Goal: Information Seeking & Learning: Learn about a topic

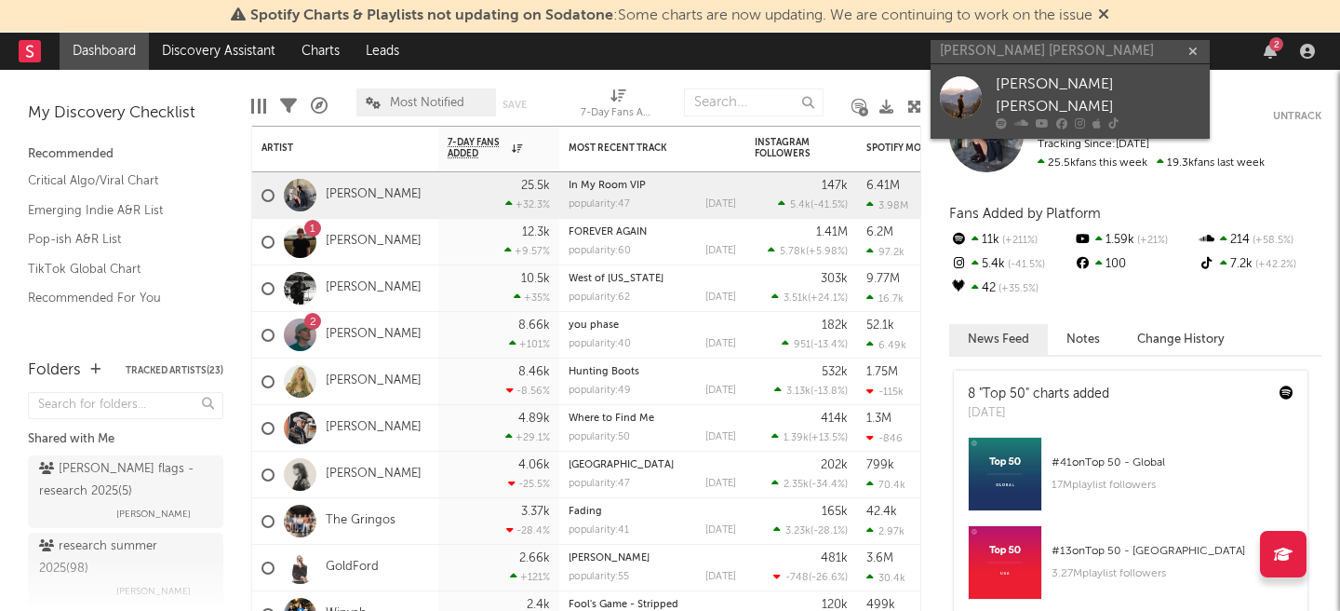
type input "[PERSON_NAME] [PERSON_NAME]"
click at [1027, 91] on div "[PERSON_NAME] [PERSON_NAME]" at bounding box center [1098, 96] width 205 height 45
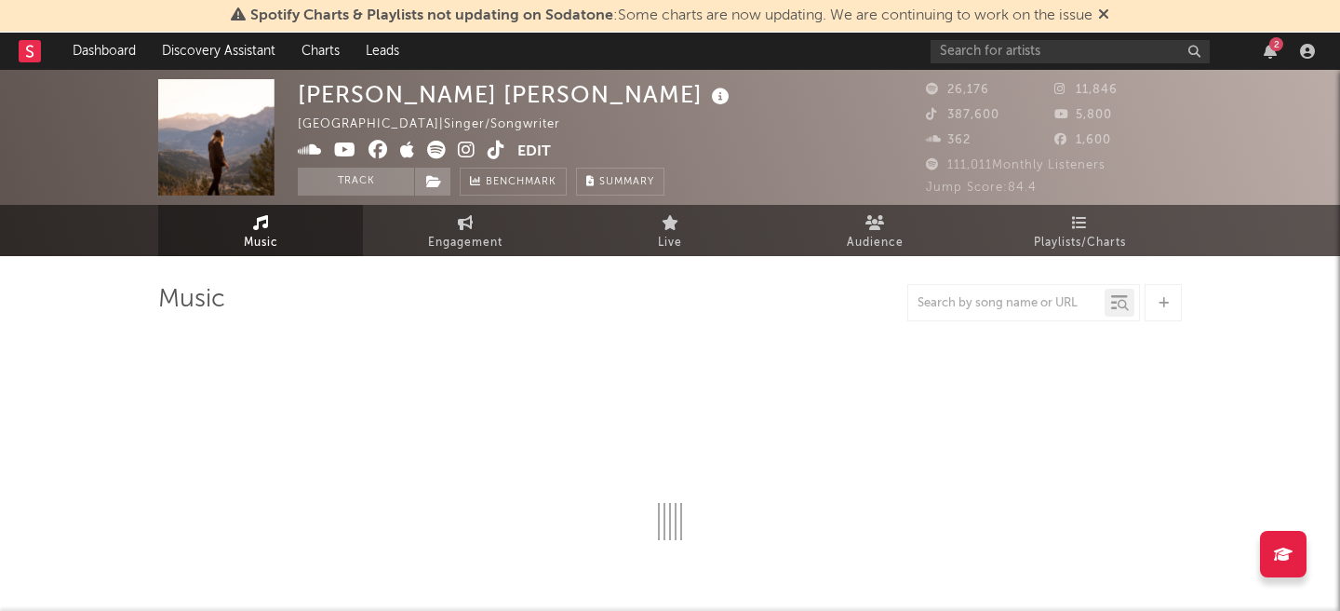
select select "6m"
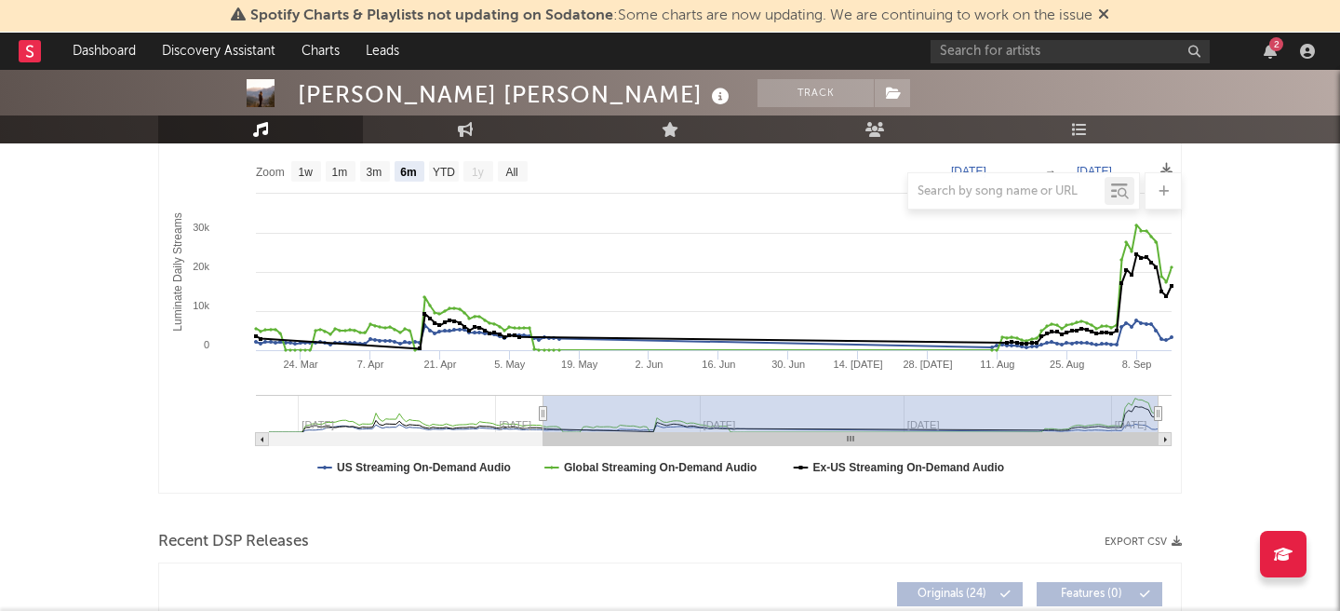
scroll to position [281, 0]
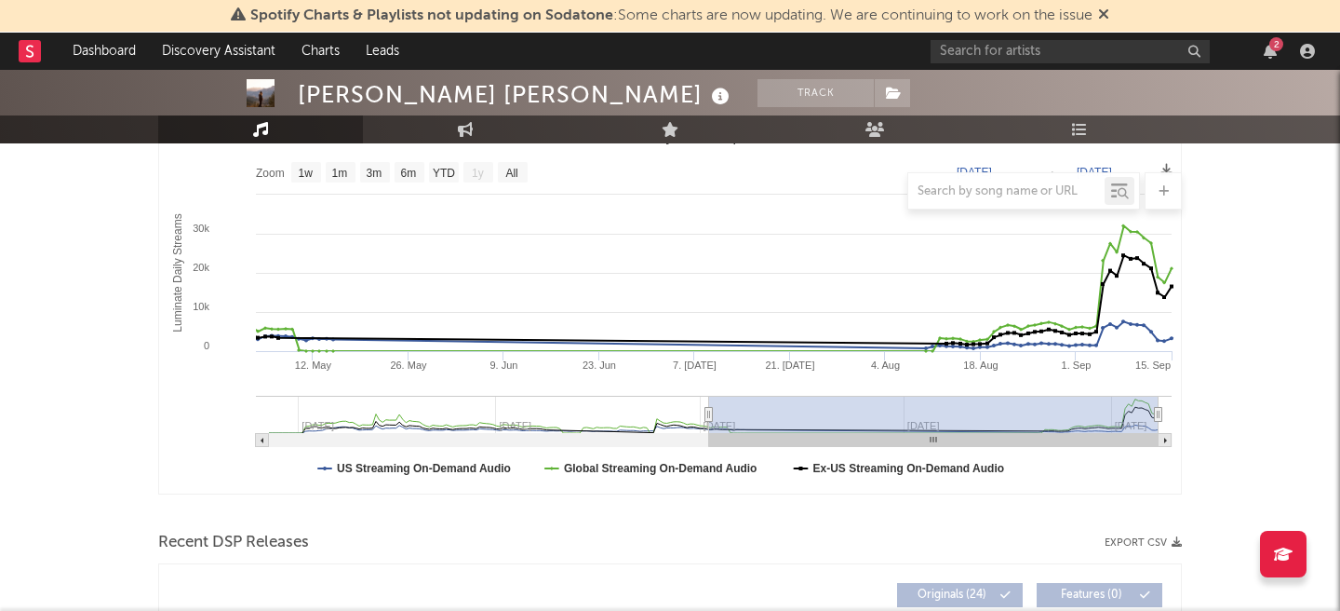
type input "[DATE]"
select select "3m"
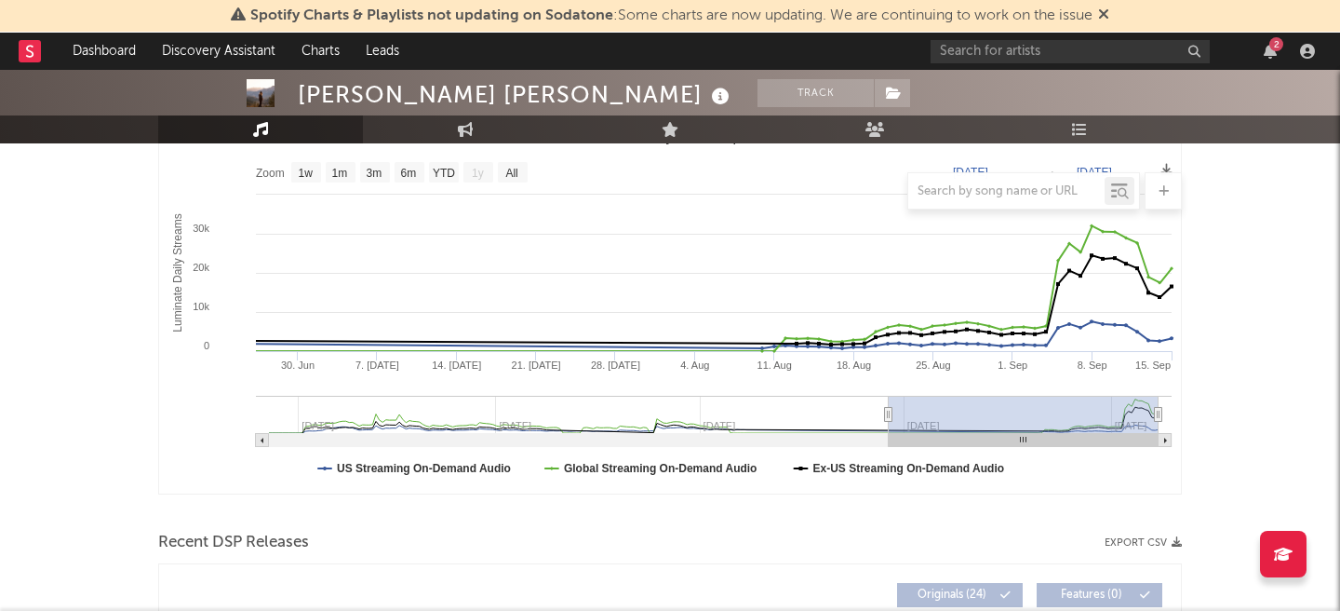
type input "[DATE]"
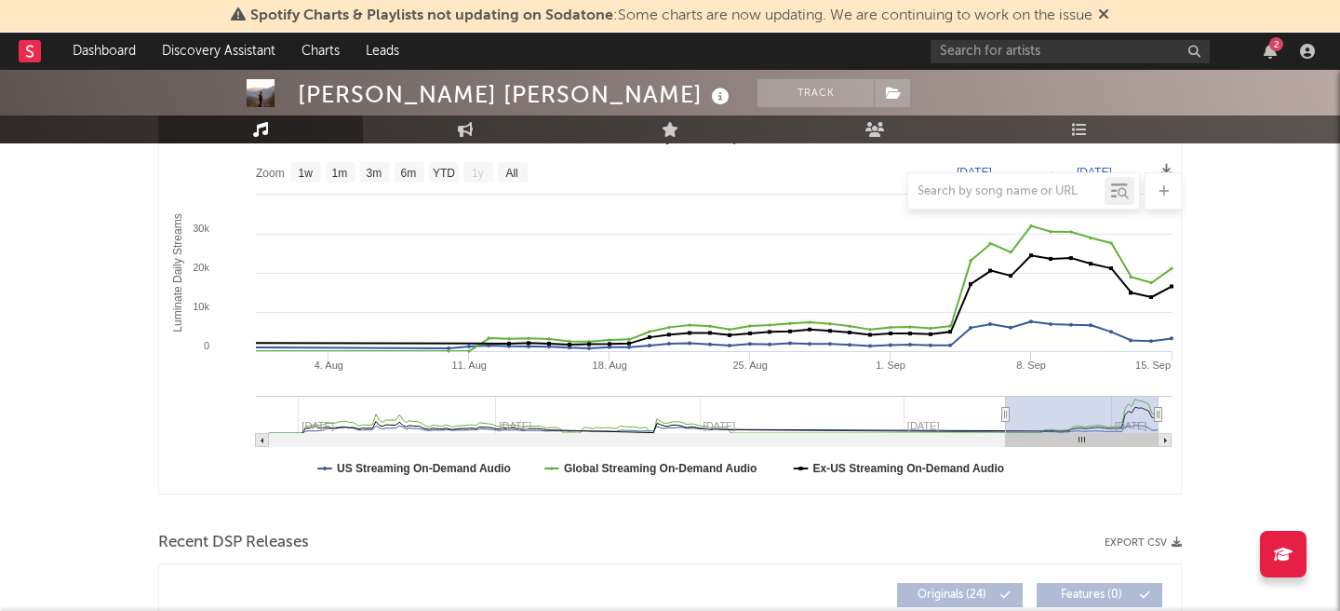
drag, startPoint x: 543, startPoint y: 415, endPoint x: 1006, endPoint y: 417, distance: 463.5
click at [1006, 417] on icon "Luminate Daily Consumption" at bounding box center [1005, 415] width 7 height 14
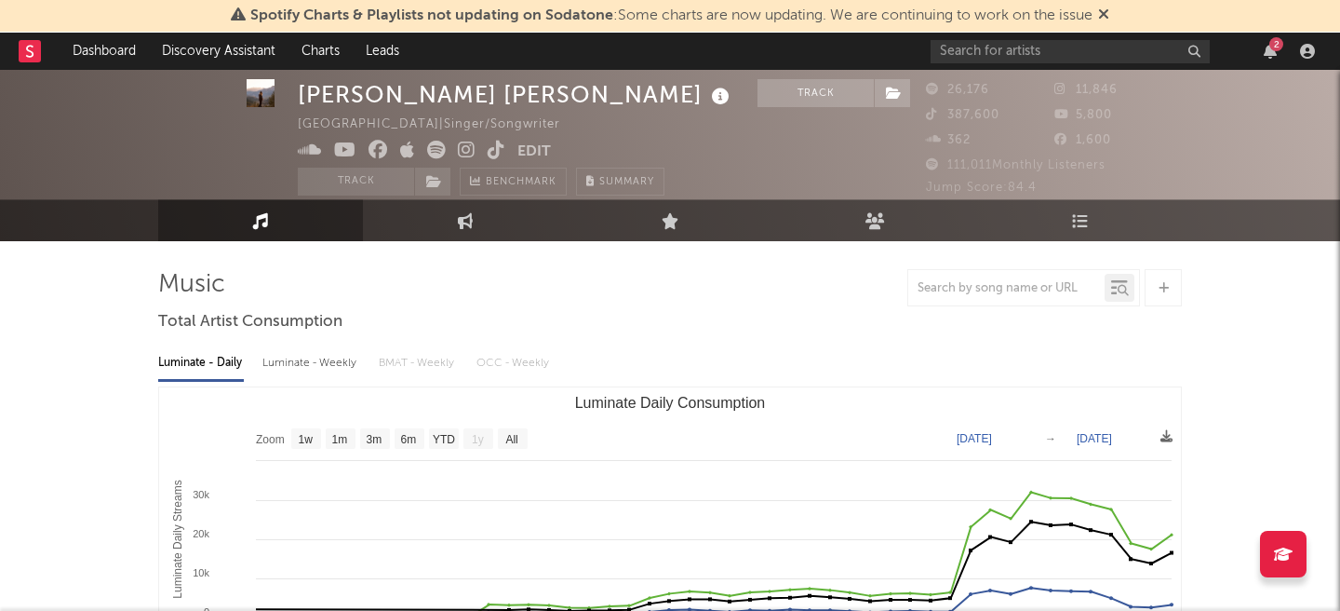
scroll to position [0, 0]
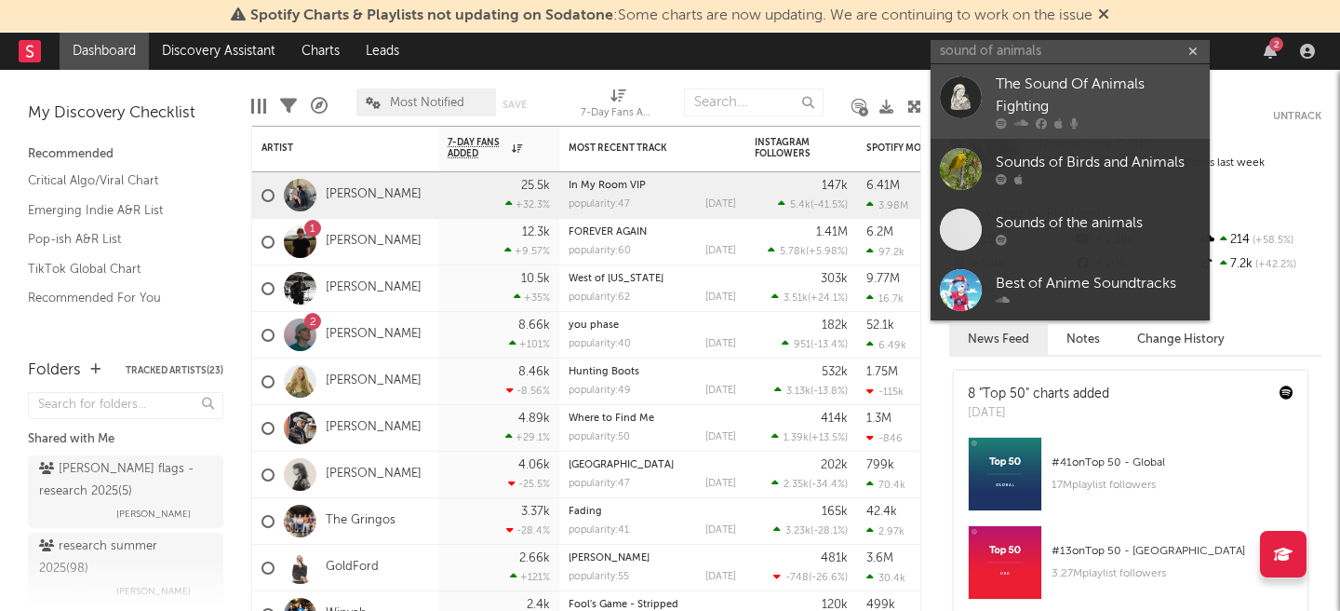
type input "sound of animals"
click at [1072, 87] on div "The Sound Of Animals Fighting" at bounding box center [1098, 96] width 205 height 45
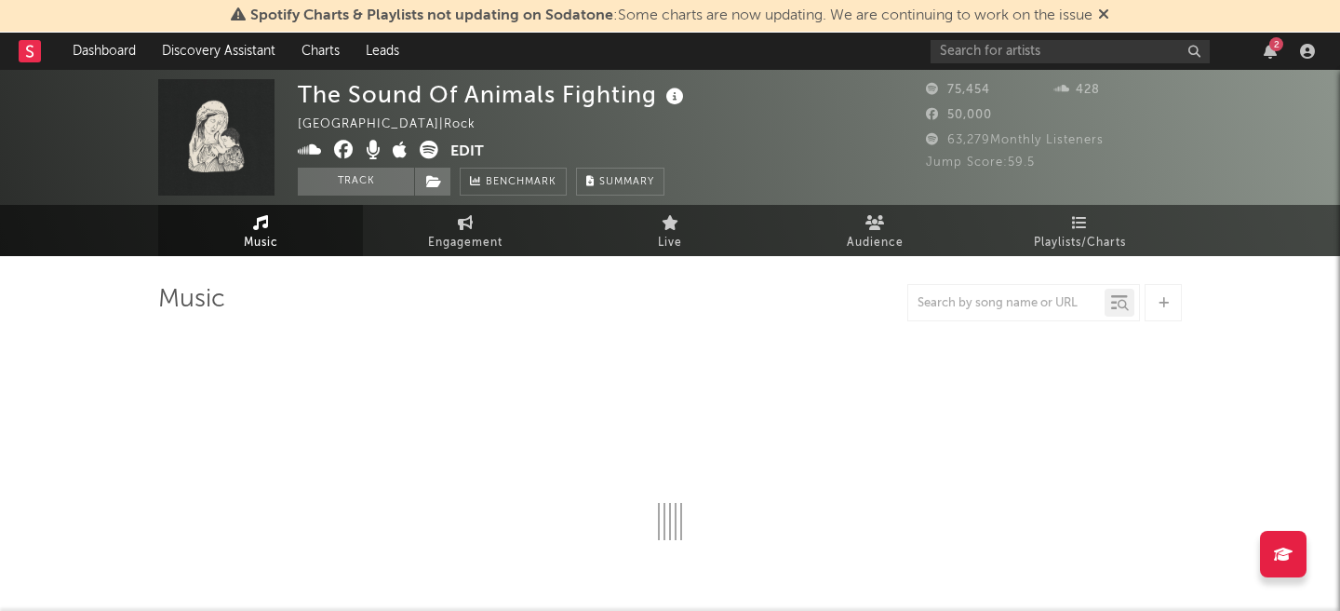
select select "6m"
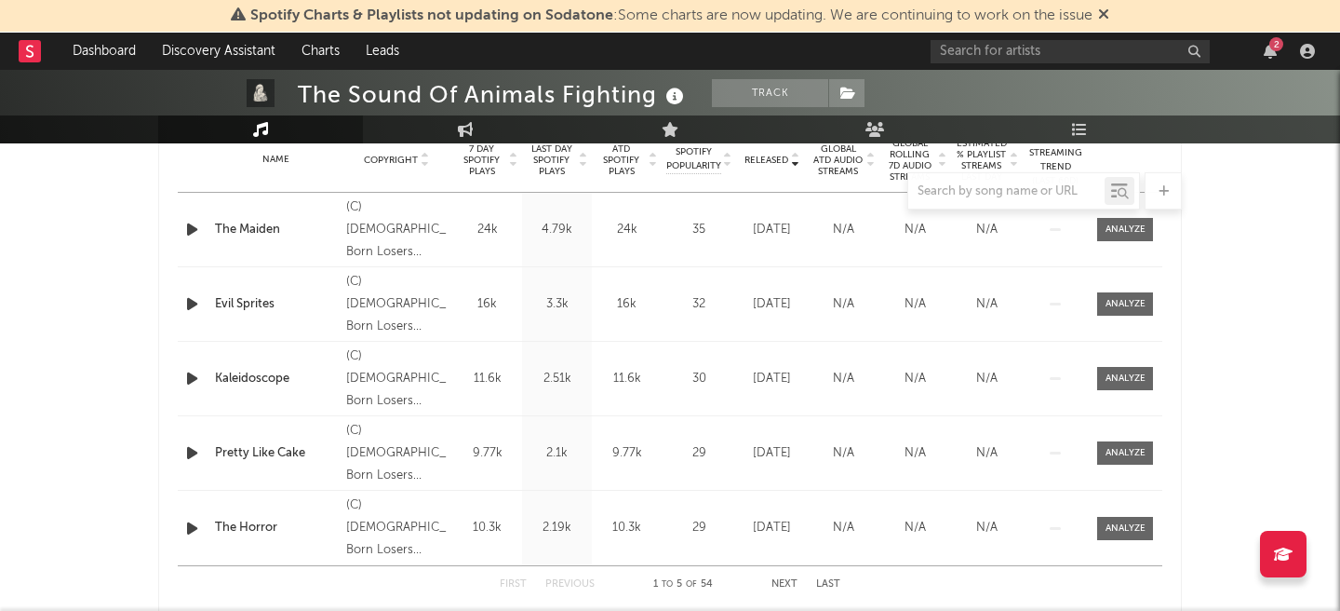
scroll to position [771, 0]
click at [195, 232] on icon "button" at bounding box center [192, 228] width 20 height 23
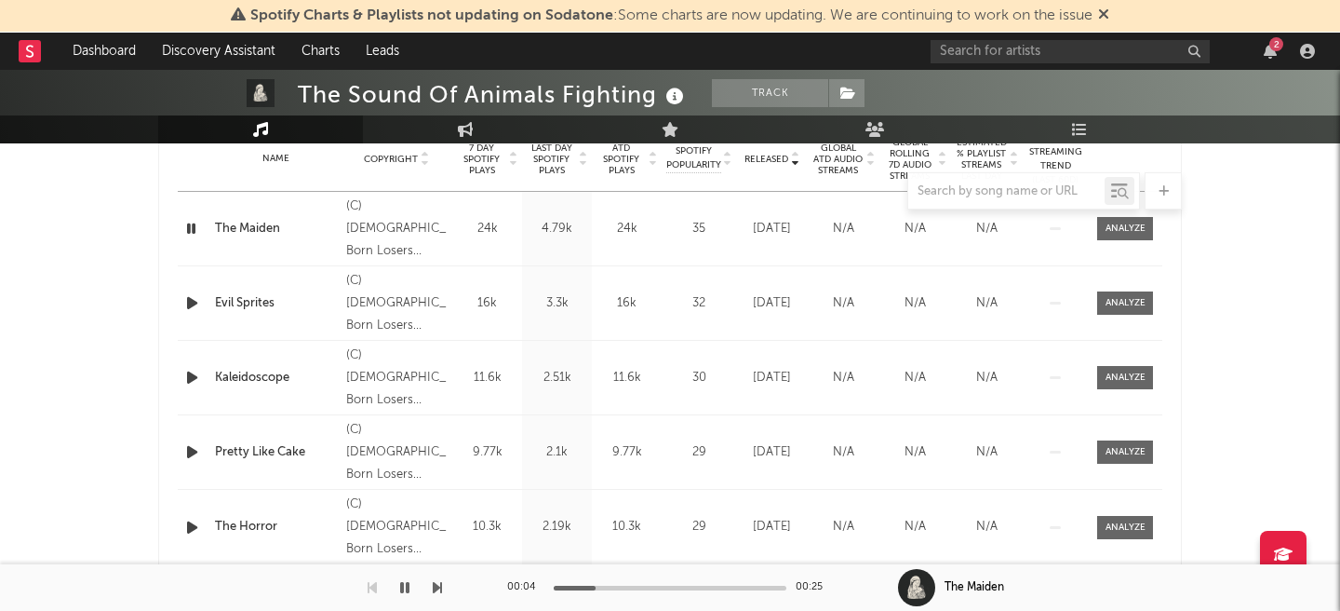
click at [199, 308] on icon "button" at bounding box center [192, 302] width 20 height 23
click at [197, 376] on icon "button" at bounding box center [192, 377] width 20 height 23
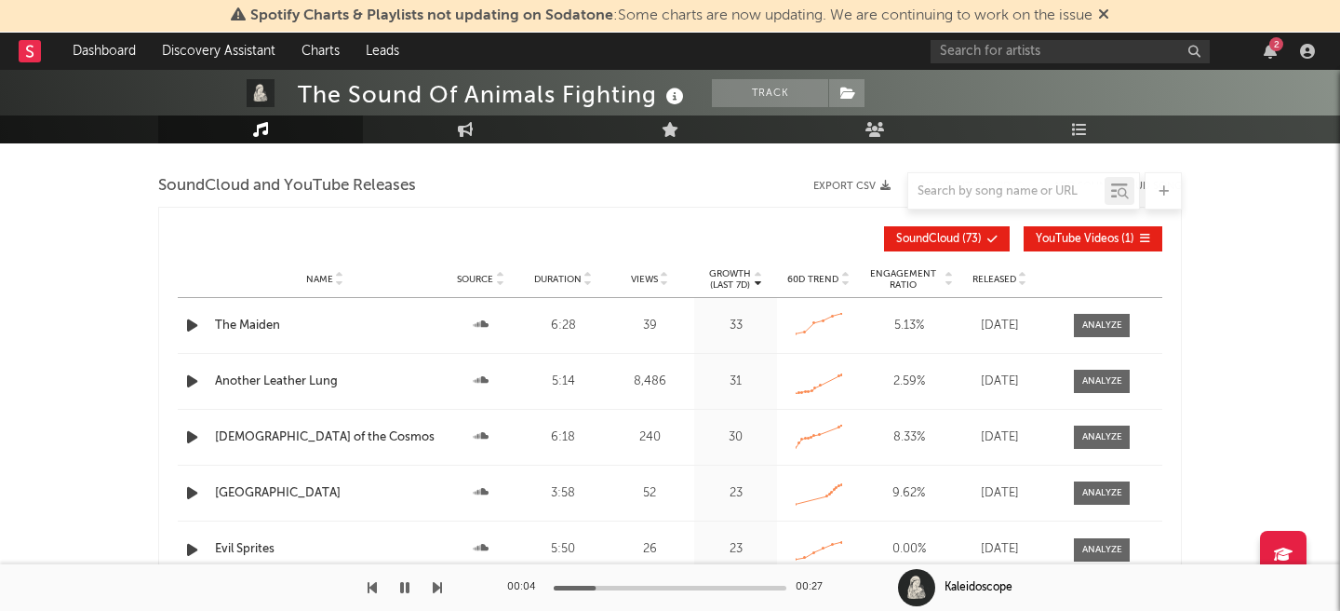
scroll to position [1687, 0]
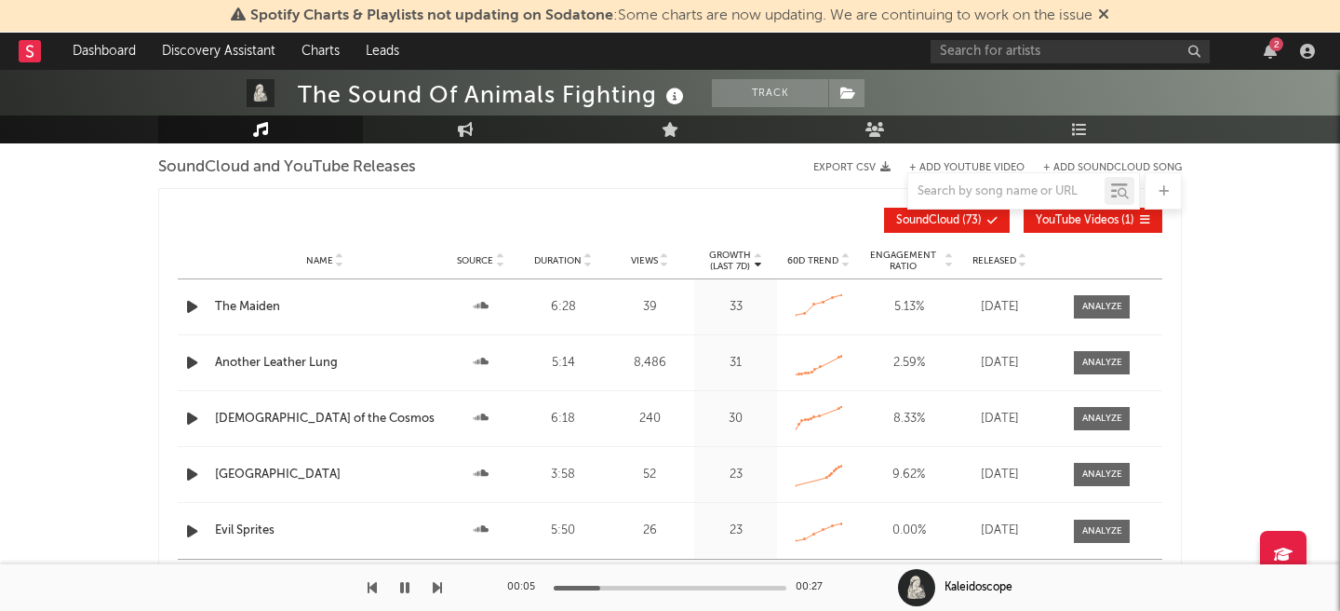
click at [186, 293] on div "Name The Maiden Source Duration 6:28 Views 39 Growth (Last 7d) 33 60D Trend Cre…" at bounding box center [670, 306] width 985 height 55
click at [201, 301] on icon "button" at bounding box center [192, 306] width 20 height 23
click at [619, 585] on div at bounding box center [670, 587] width 233 height 5
click at [565, 589] on div "01:50 06:28" at bounding box center [670, 587] width 326 height 47
click at [567, 587] on div at bounding box center [504, 587] width 233 height 5
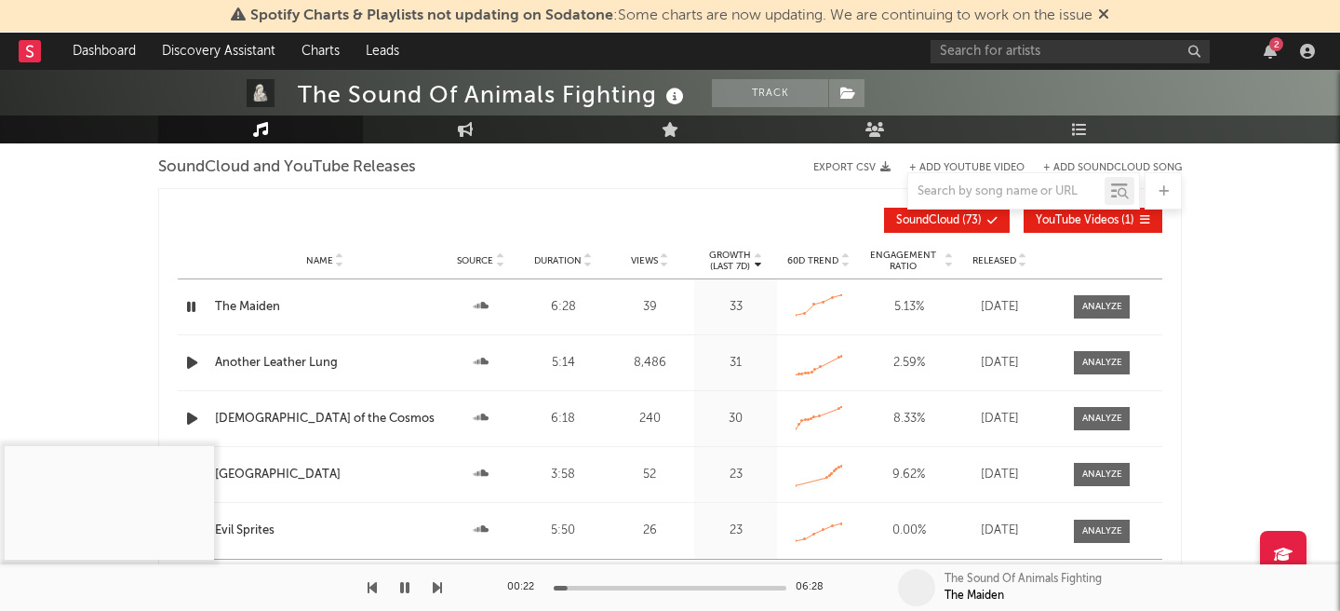
click at [562, 586] on div at bounding box center [451, 587] width 233 height 5
click at [585, 588] on div at bounding box center [670, 587] width 233 height 5
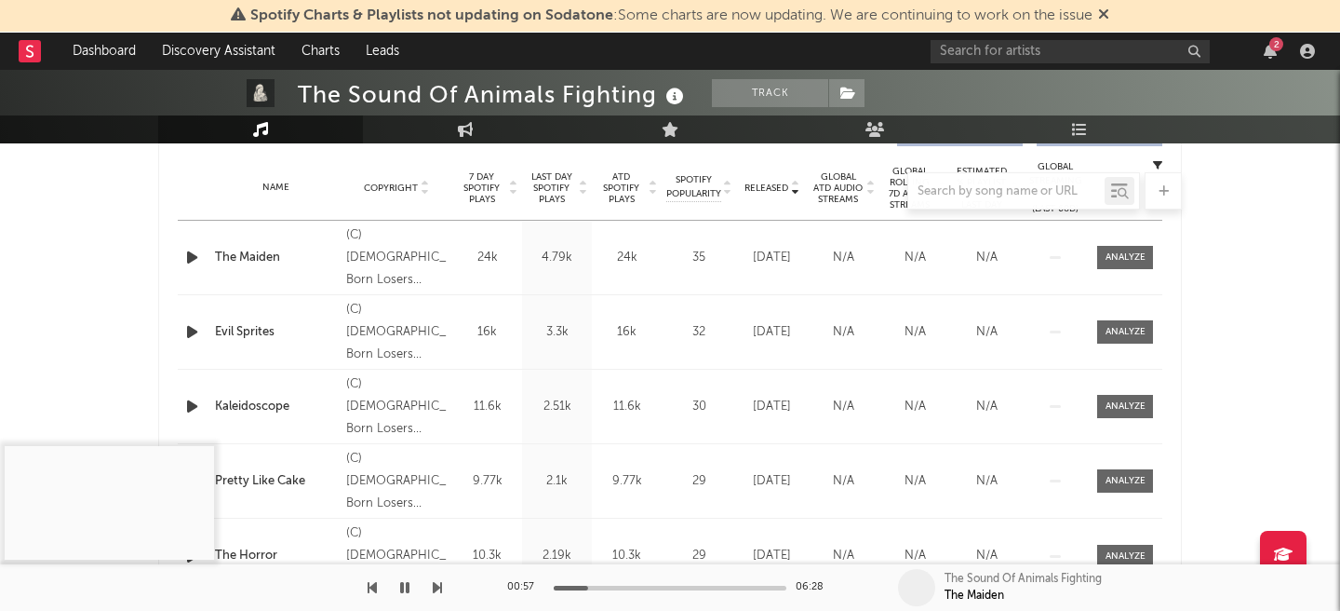
scroll to position [735, 0]
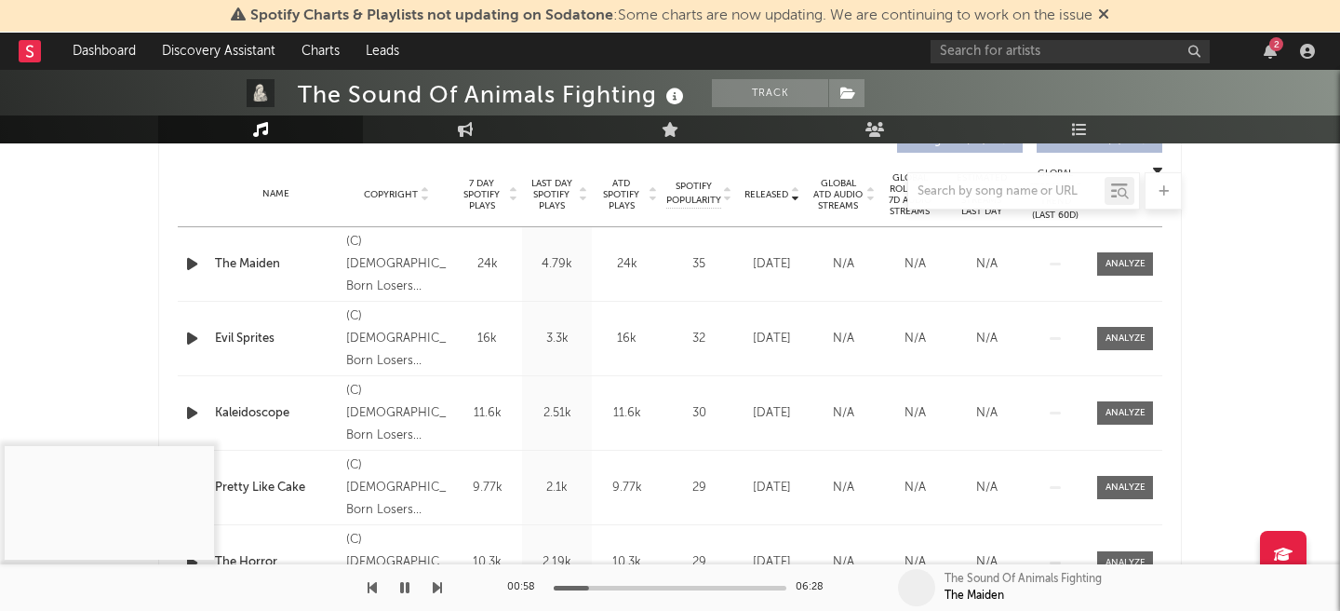
click at [192, 340] on icon "button" at bounding box center [192, 338] width 20 height 23
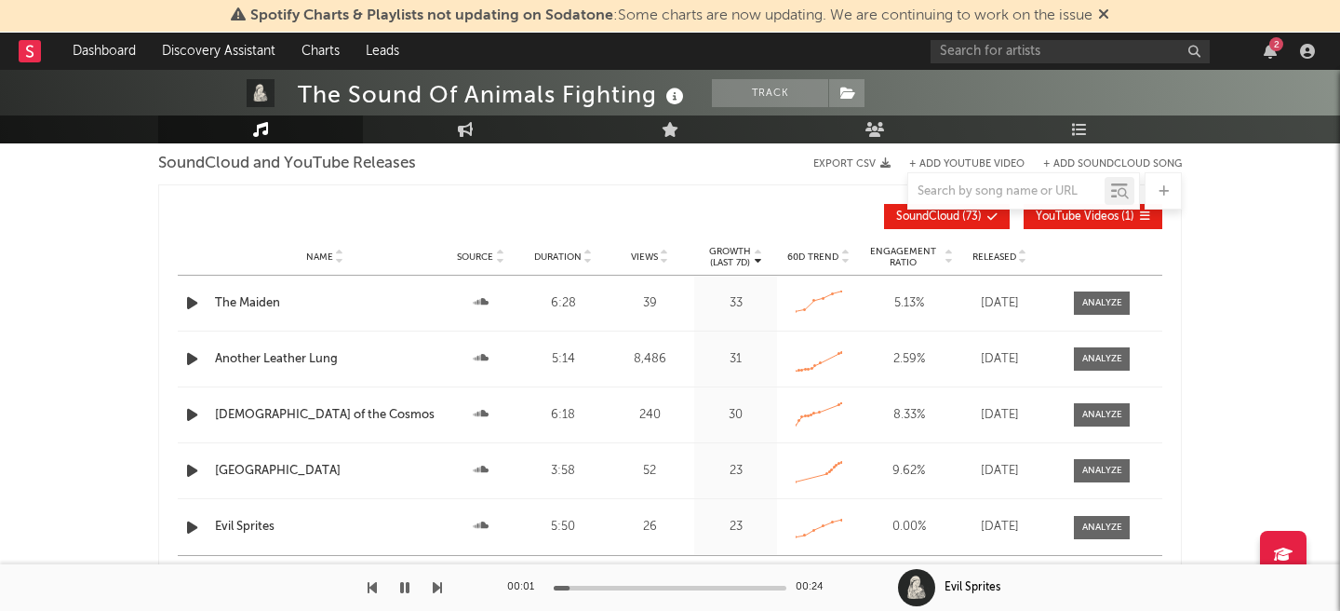
scroll to position [1720, 0]
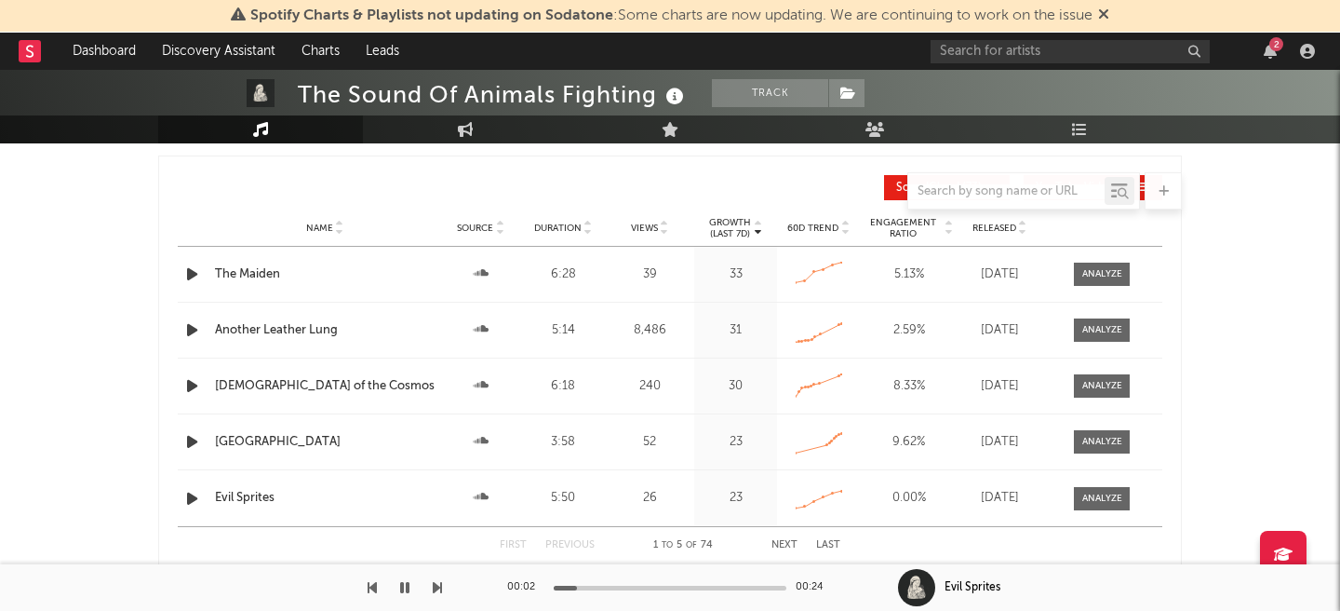
click at [178, 500] on div at bounding box center [194, 498] width 33 height 23
click at [182, 498] on icon "button" at bounding box center [192, 498] width 20 height 23
click at [567, 590] on div "00:00 05:50" at bounding box center [670, 587] width 326 height 47
click at [576, 585] on div at bounding box center [670, 587] width 233 height 5
click at [564, 587] on div at bounding box center [460, 587] width 233 height 5
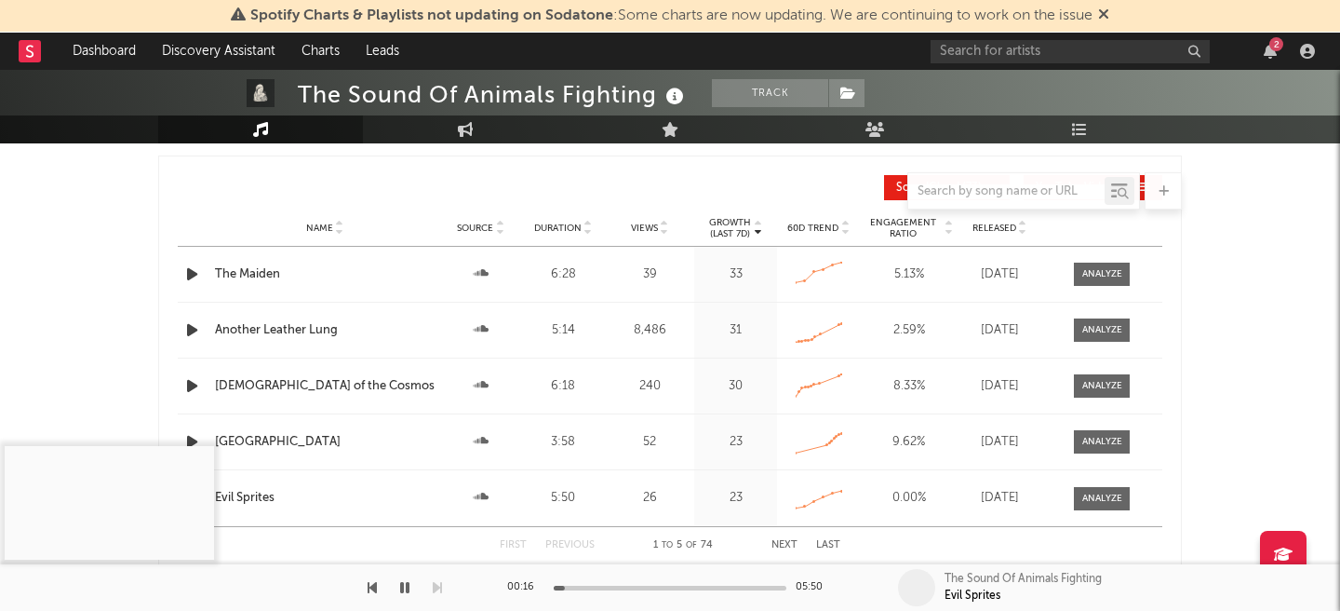
click at [581, 588] on div at bounding box center [670, 587] width 233 height 5
click at [596, 588] on div at bounding box center [670, 587] width 233 height 5
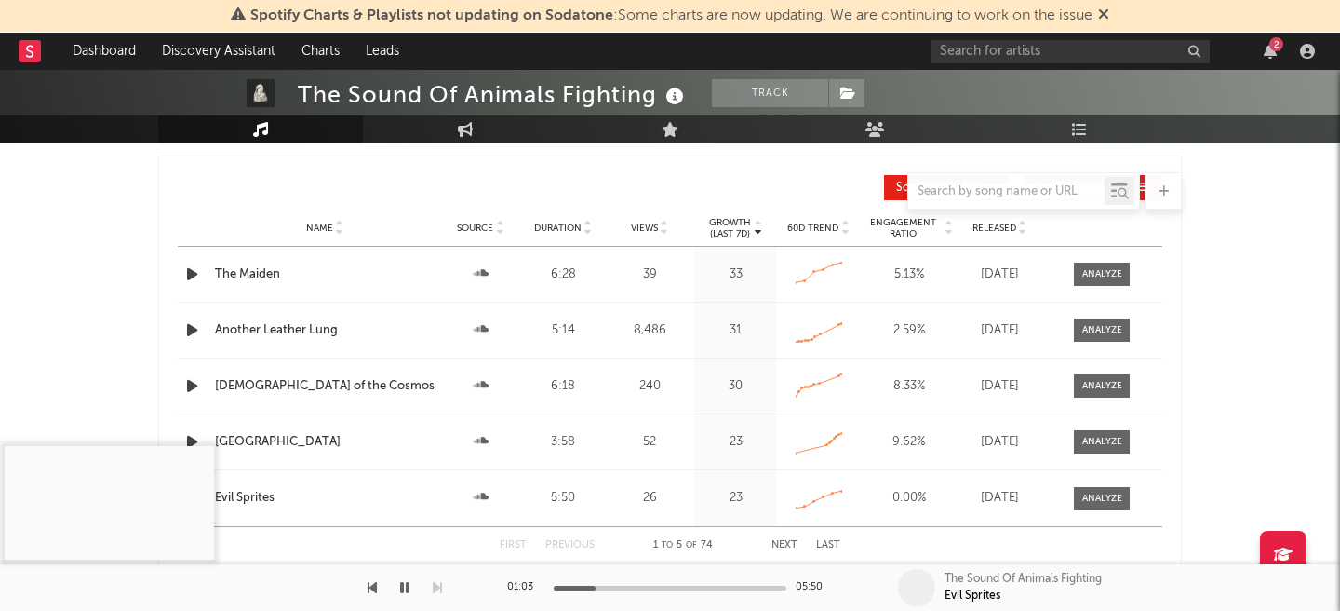
click at [596, 588] on div at bounding box center [670, 587] width 233 height 5
click at [618, 588] on div at bounding box center [670, 587] width 233 height 5
click at [405, 588] on icon "button" at bounding box center [404, 587] width 9 height 15
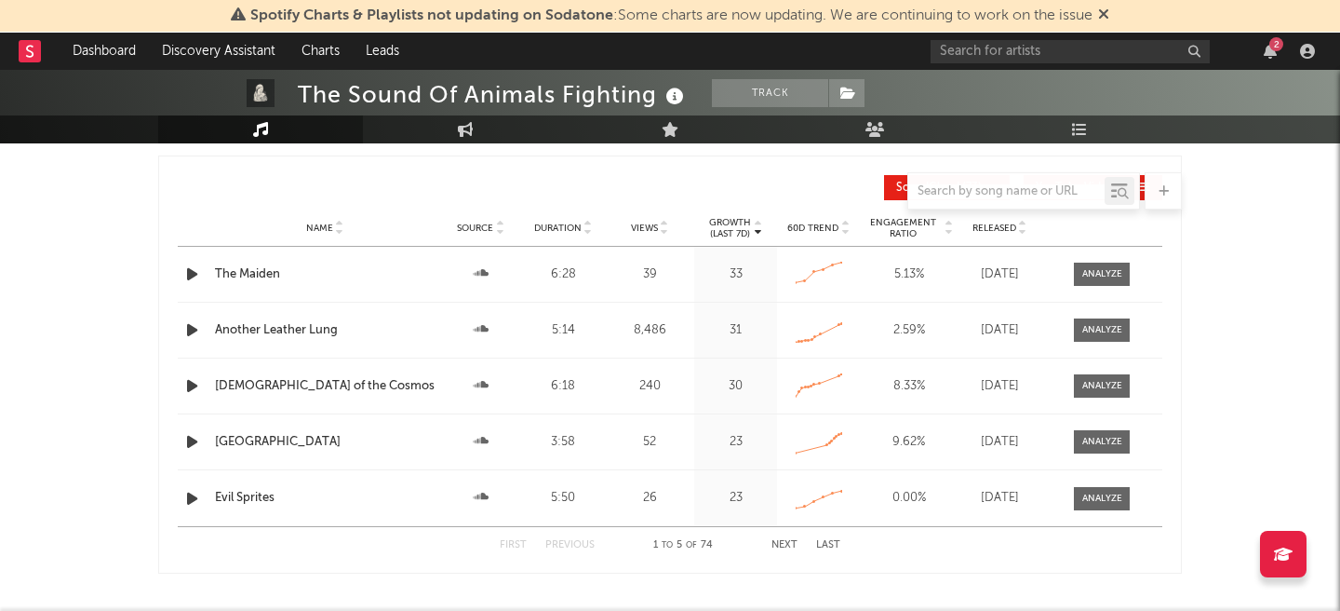
click at [190, 392] on icon "button" at bounding box center [192, 385] width 20 height 23
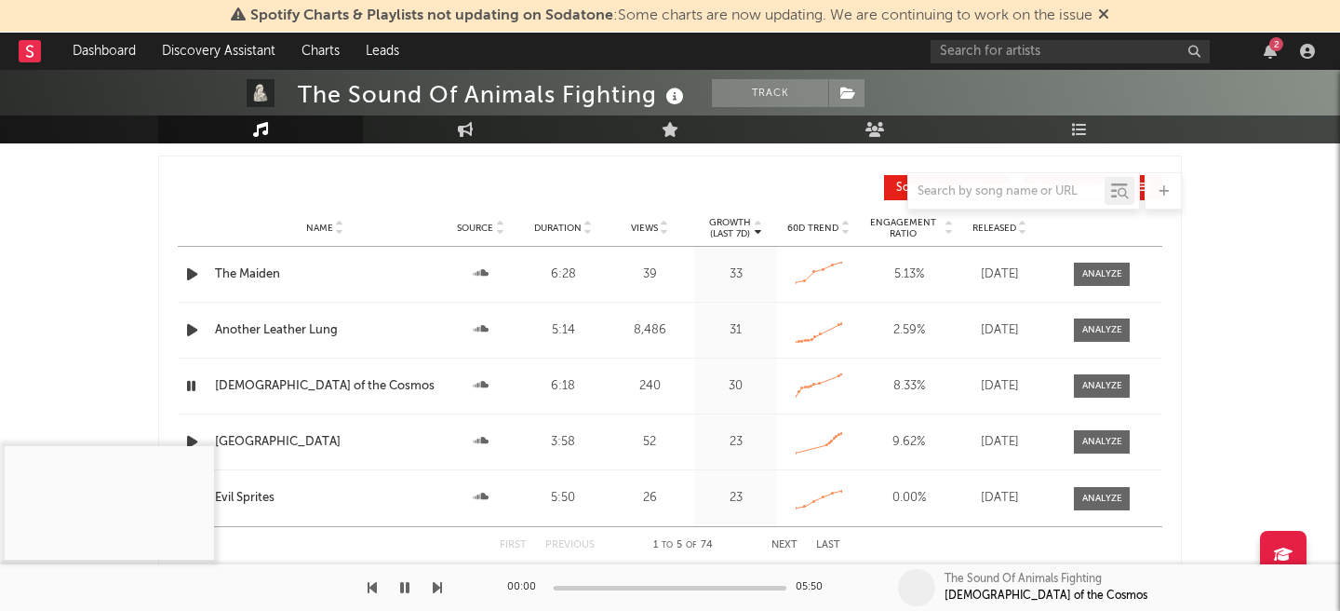
click at [563, 585] on div at bounding box center [670, 587] width 233 height 5
click at [588, 589] on div "00:17 05:50" at bounding box center [670, 587] width 326 height 47
click at [580, 584] on div "00:17 05:50" at bounding box center [670, 587] width 326 height 47
click at [577, 590] on div "00:18 05:50" at bounding box center [670, 587] width 326 height 47
click at [578, 585] on div at bounding box center [670, 587] width 233 height 5
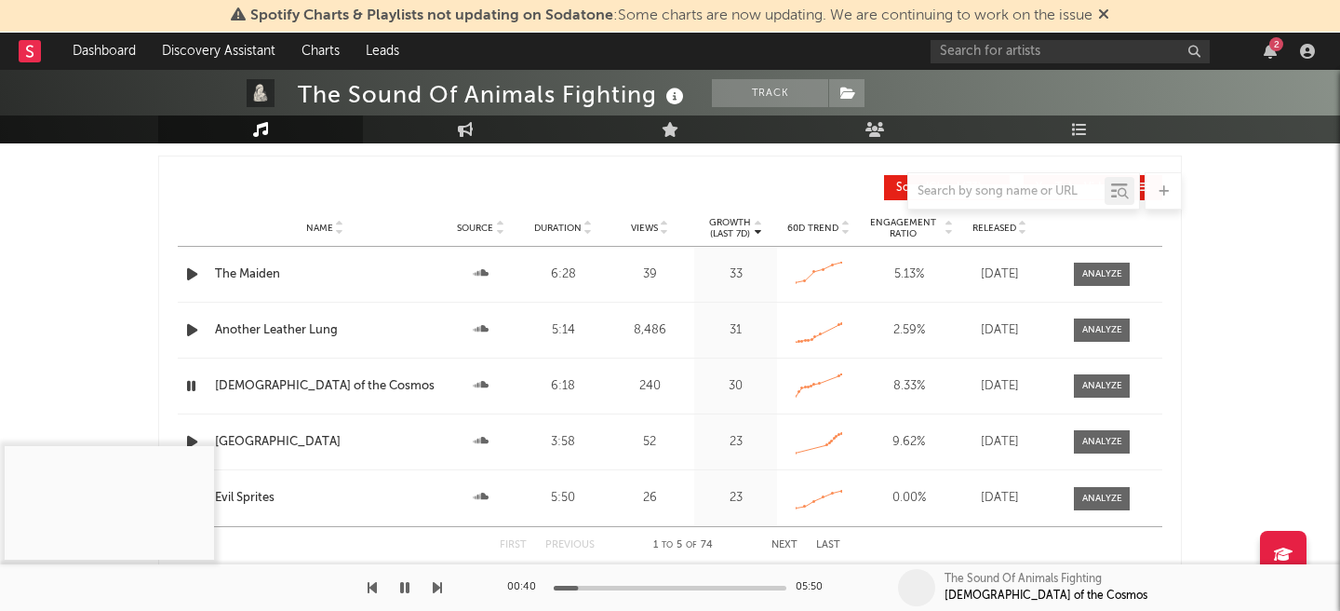
click at [586, 586] on div at bounding box center [670, 587] width 233 height 5
click at [410, 590] on button "button" at bounding box center [405, 587] width 19 height 47
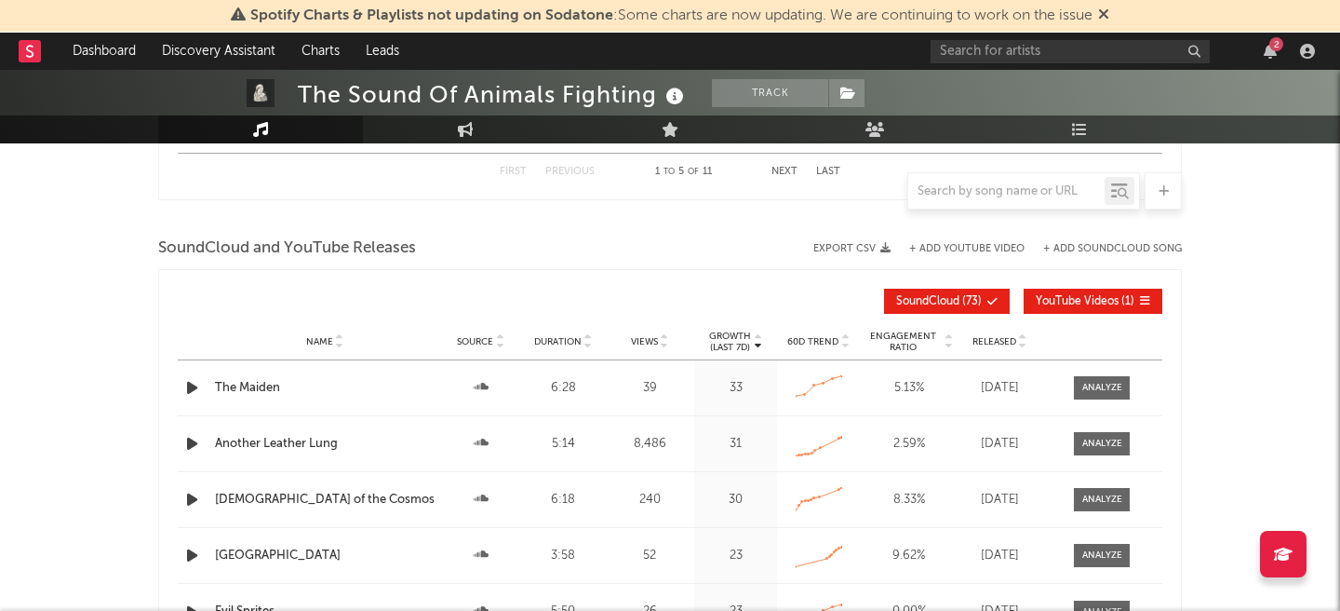
scroll to position [1681, 0]
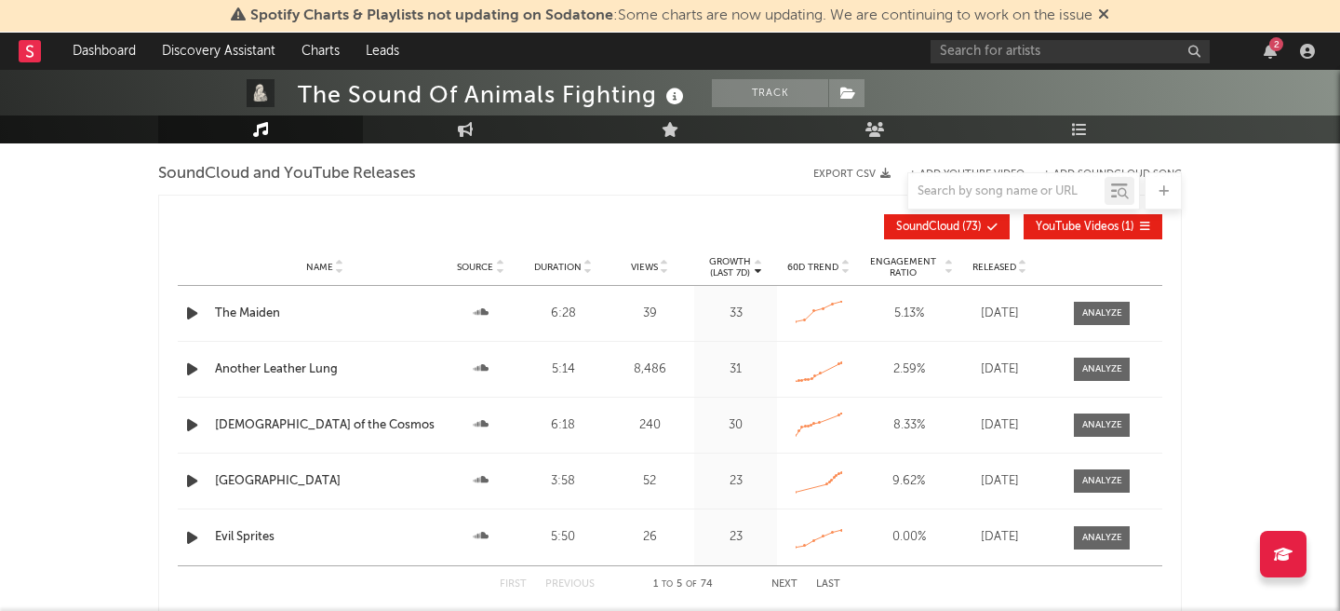
click at [193, 311] on icon "button" at bounding box center [192, 313] width 20 height 23
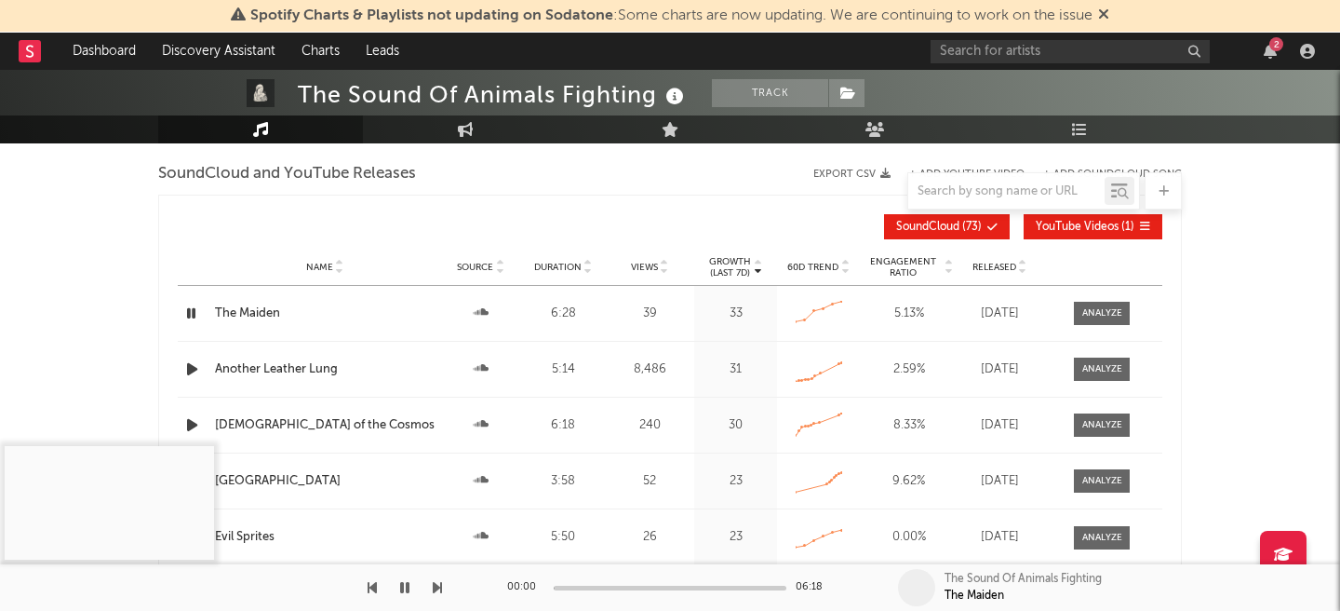
click at [565, 587] on div at bounding box center [670, 587] width 233 height 5
click at [573, 586] on div at bounding box center [670, 587] width 233 height 5
click at [583, 589] on div "00:34 06:18" at bounding box center [670, 587] width 326 height 47
click at [583, 585] on div at bounding box center [670, 587] width 233 height 5
click at [606, 586] on div at bounding box center [670, 587] width 233 height 5
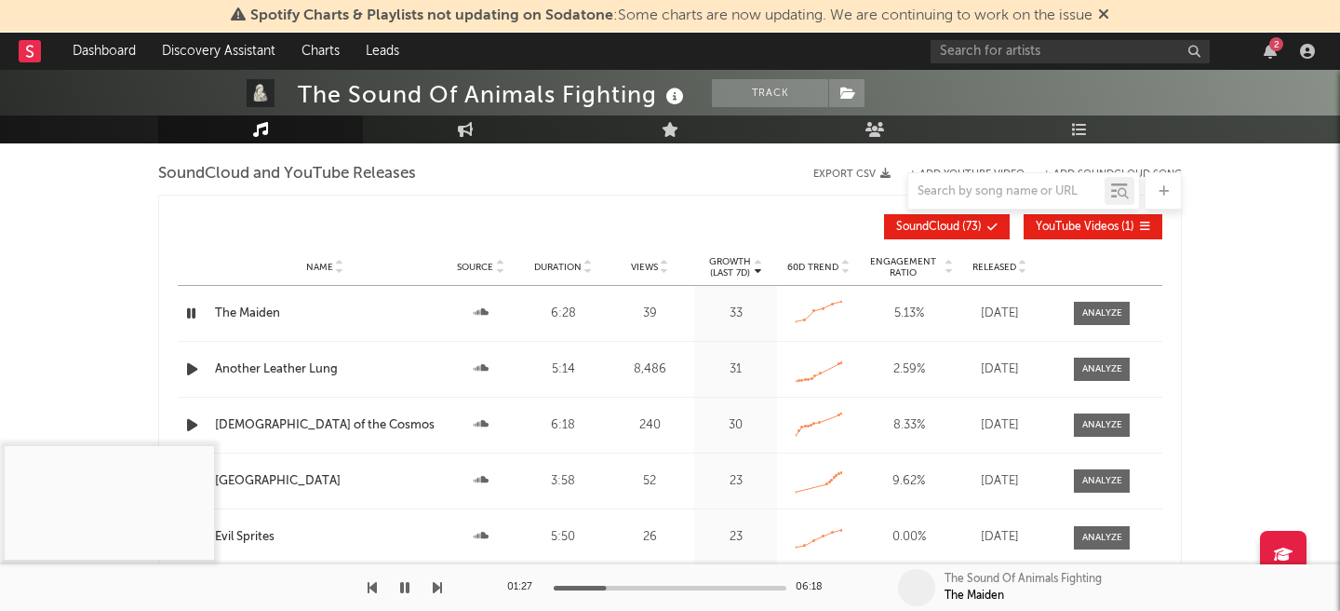
click at [407, 594] on icon "button" at bounding box center [404, 587] width 9 height 15
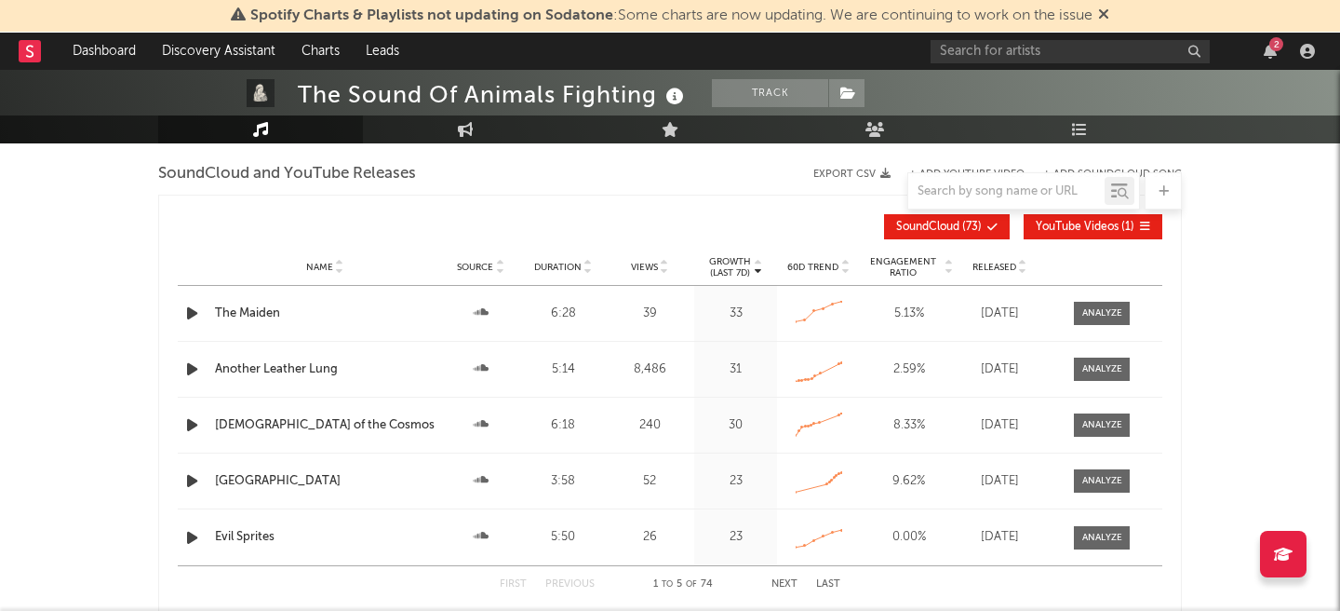
click at [974, 266] on span "Released" at bounding box center [995, 267] width 44 height 11
click at [195, 429] on icon "button" at bounding box center [192, 424] width 20 height 23
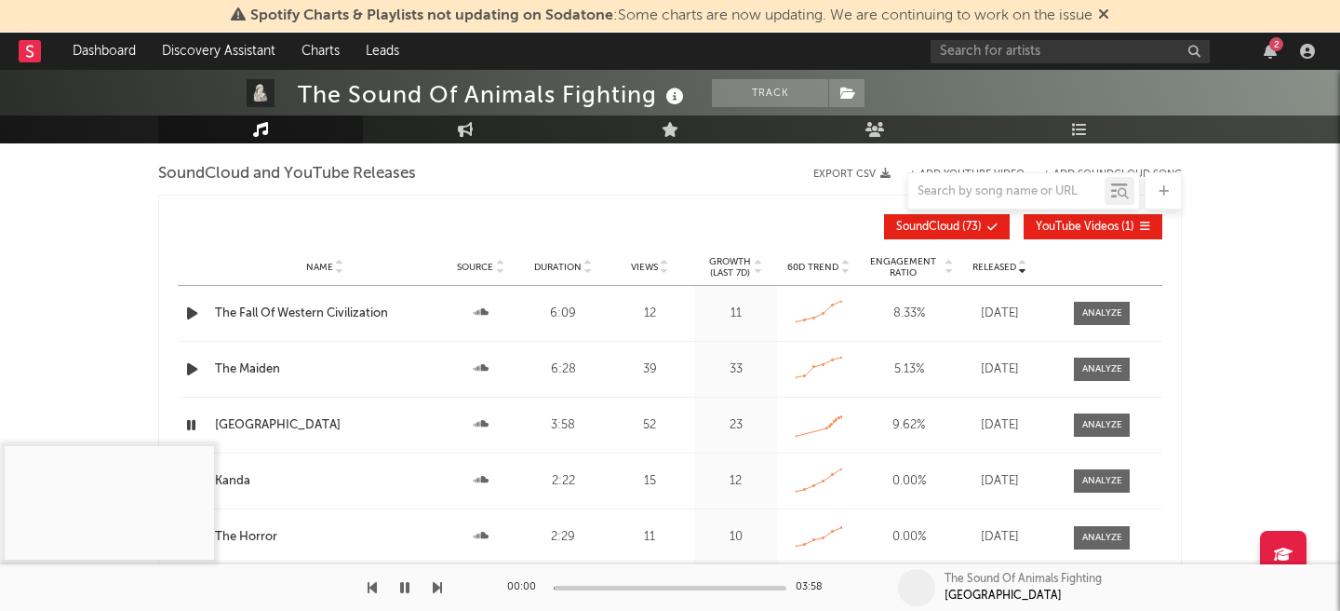
click at [583, 586] on div at bounding box center [670, 587] width 233 height 5
click at [603, 587] on div at bounding box center [670, 587] width 233 height 5
click at [404, 593] on icon "button" at bounding box center [404, 587] width 9 height 15
click at [600, 590] on div "00:52 03:58" at bounding box center [670, 587] width 326 height 47
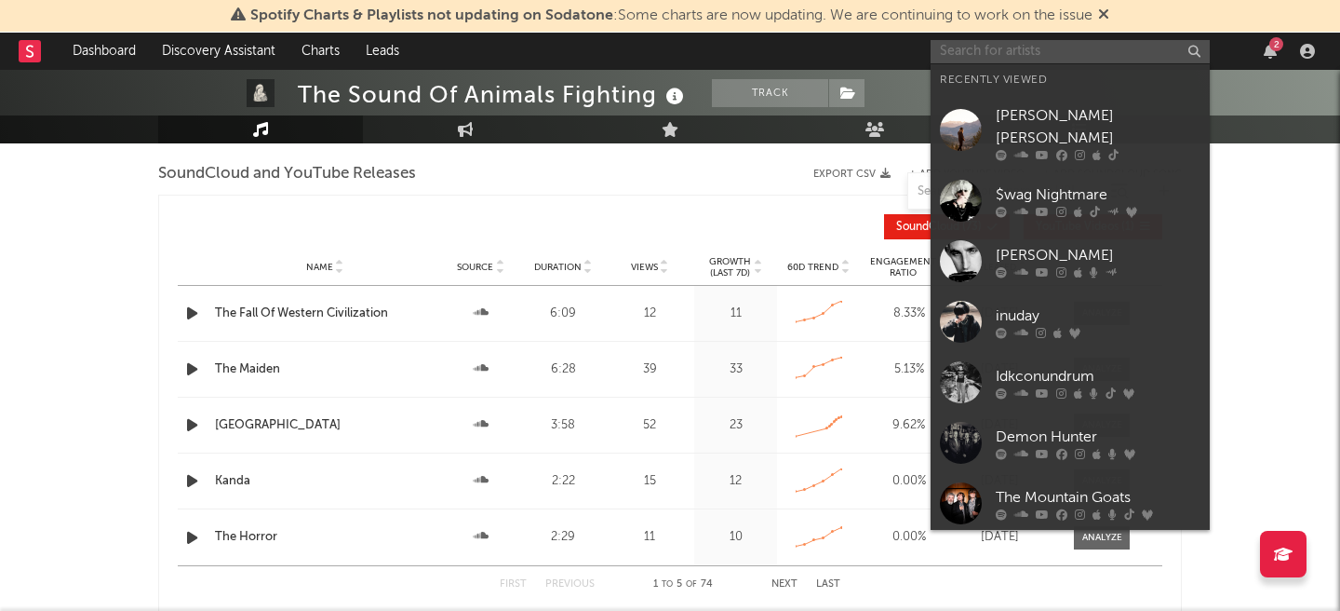
click at [982, 56] on input "text" at bounding box center [1070, 51] width 279 height 23
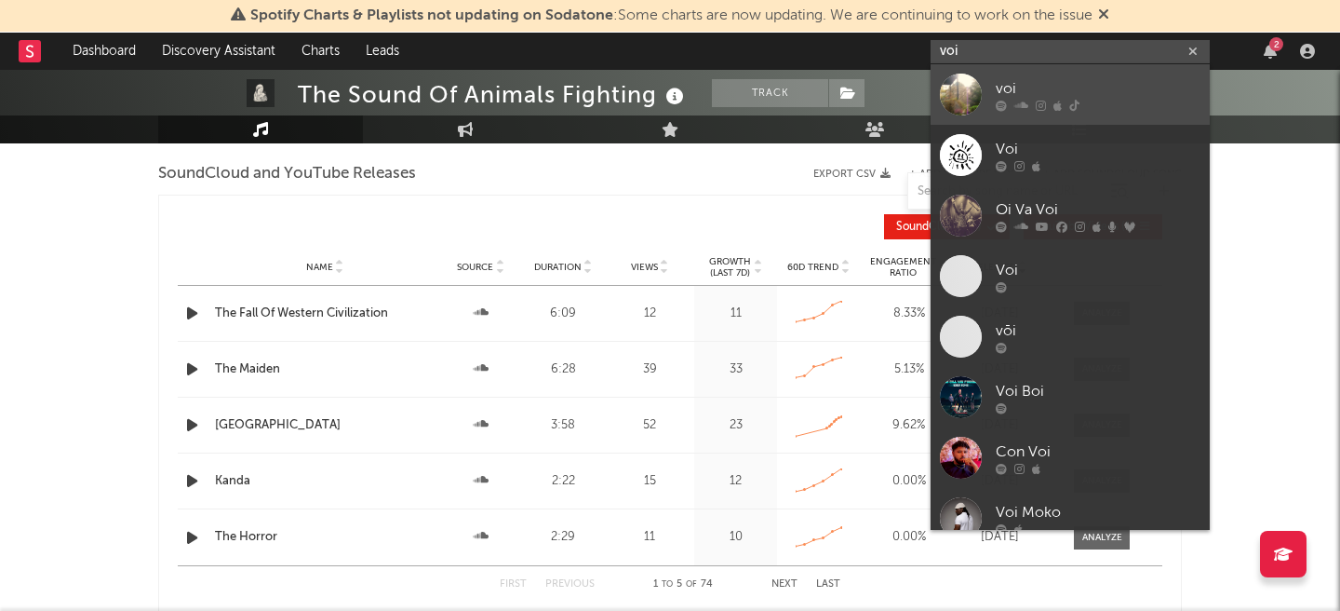
type input "voi"
click at [1021, 89] on div "voi" at bounding box center [1098, 88] width 205 height 22
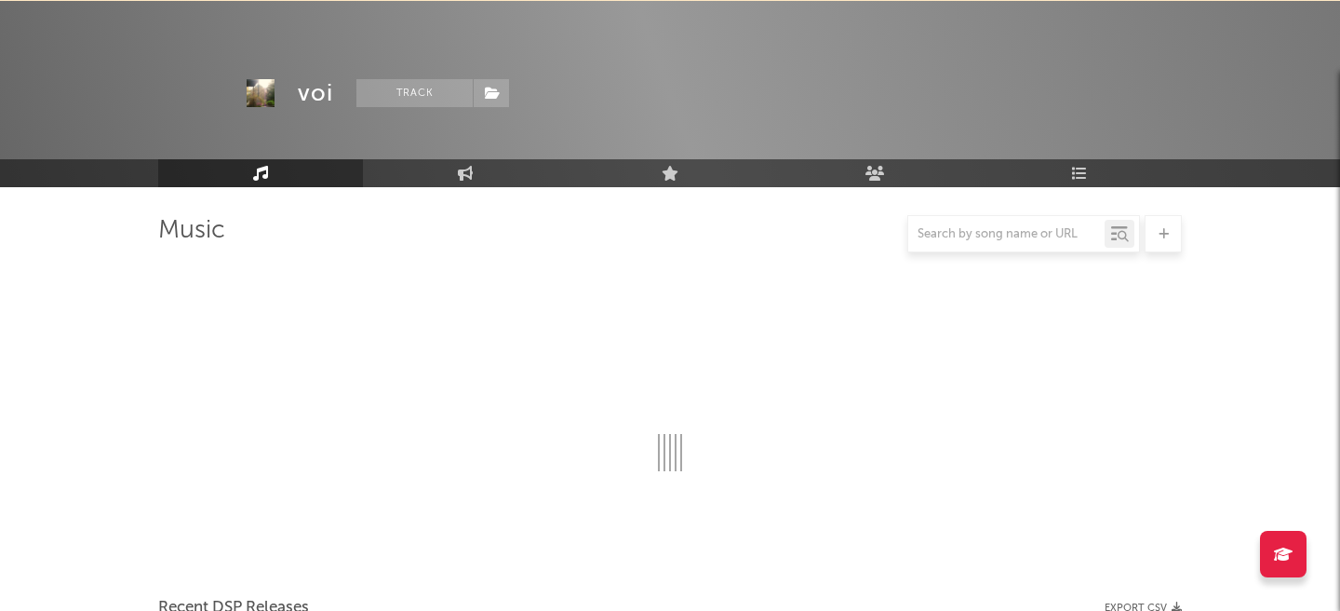
scroll to position [1681, 0]
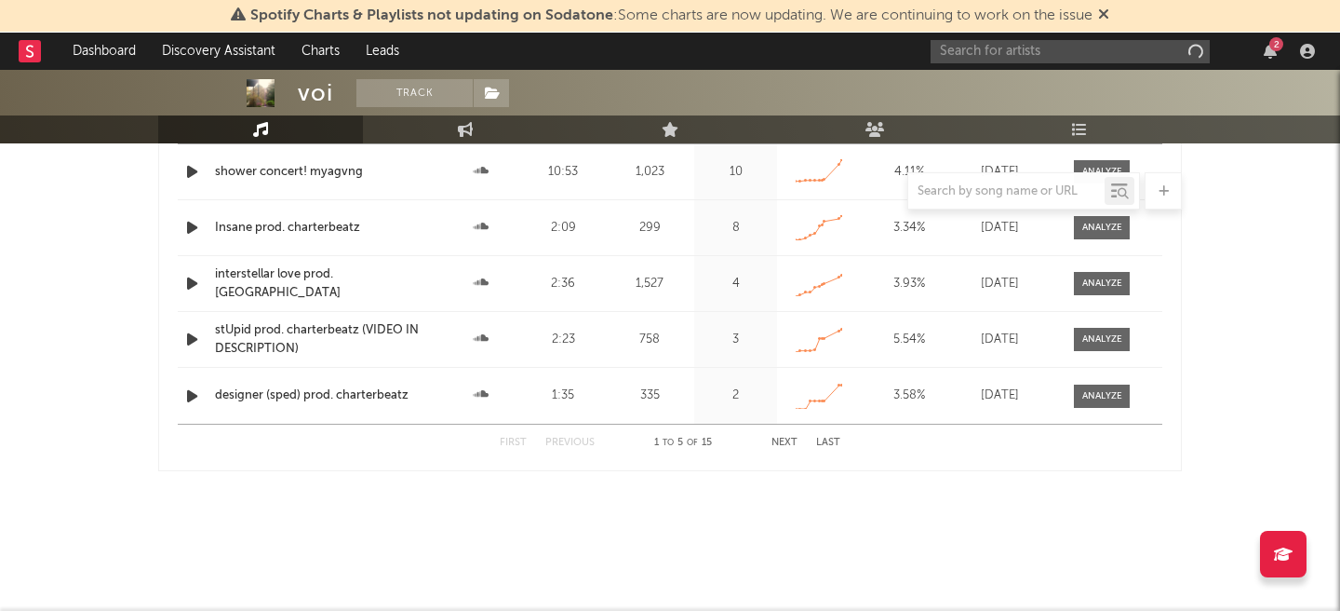
select select "1w"
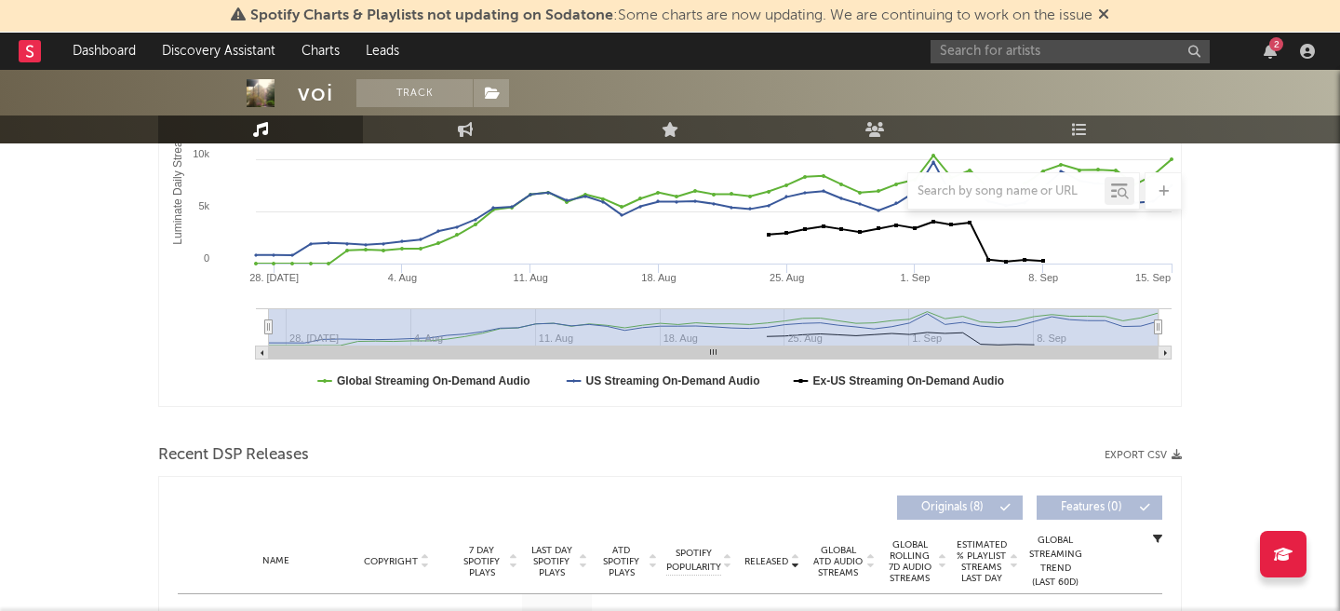
scroll to position [0, 0]
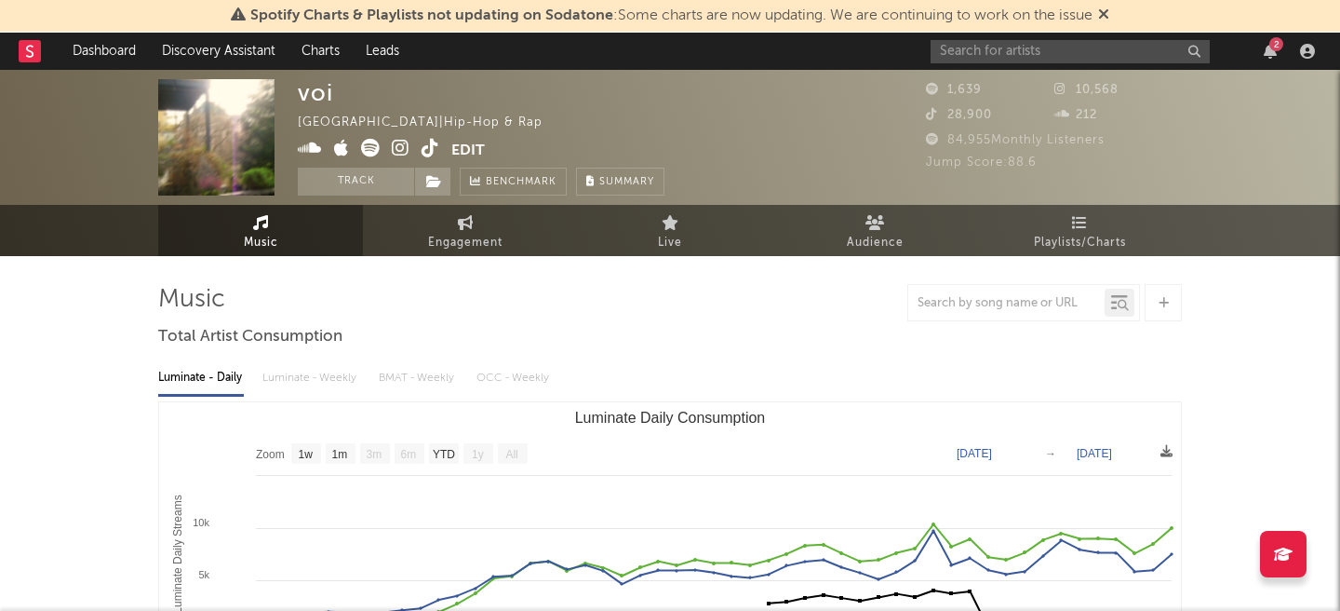
click at [393, 152] on icon at bounding box center [401, 148] width 18 height 19
click at [1001, 58] on input "text" at bounding box center [1070, 51] width 279 height 23
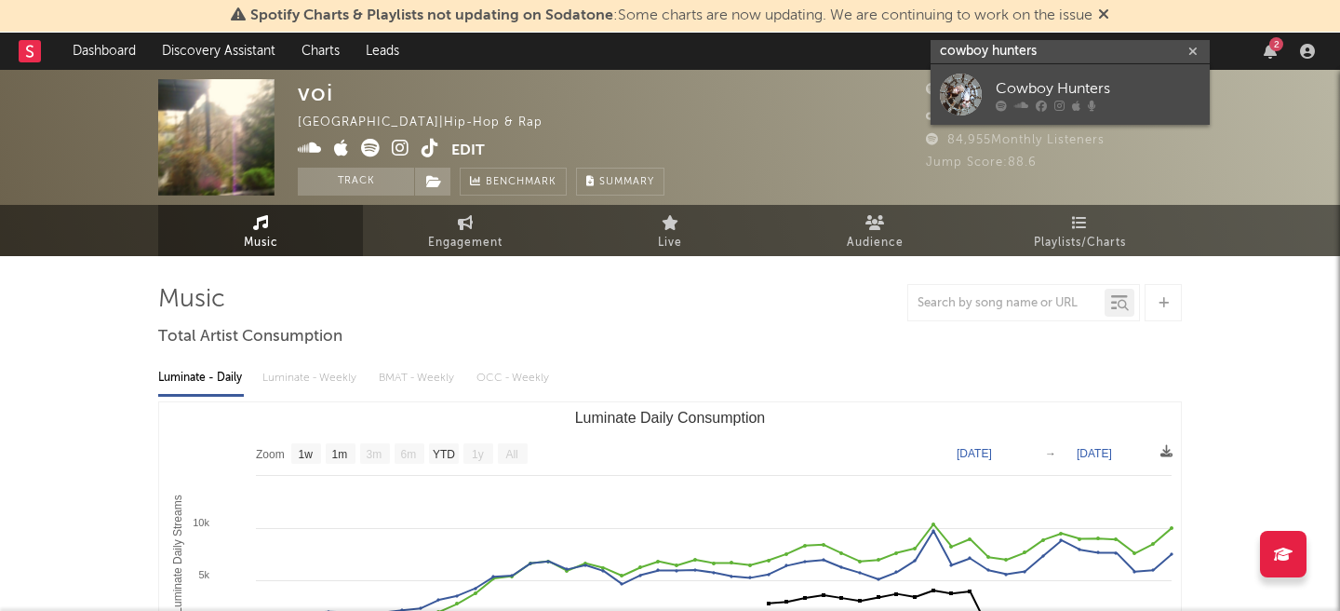
type input "cowboy hunters"
click at [1068, 79] on div "Cowboy Hunters" at bounding box center [1098, 88] width 205 height 22
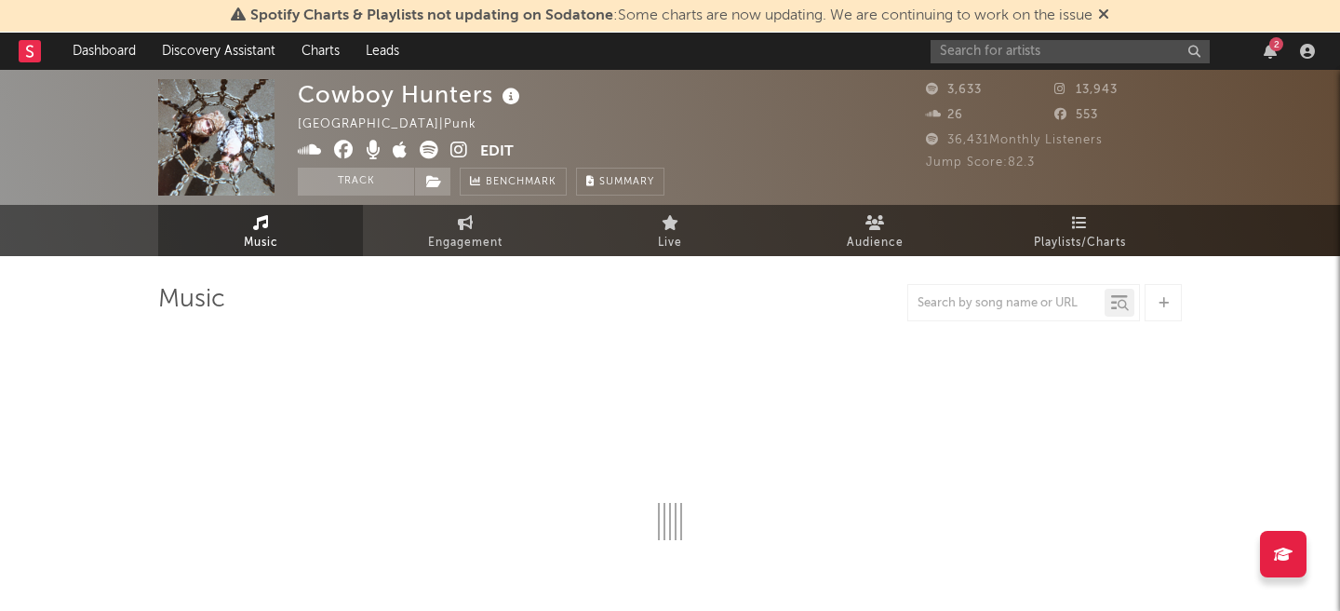
select select "6m"
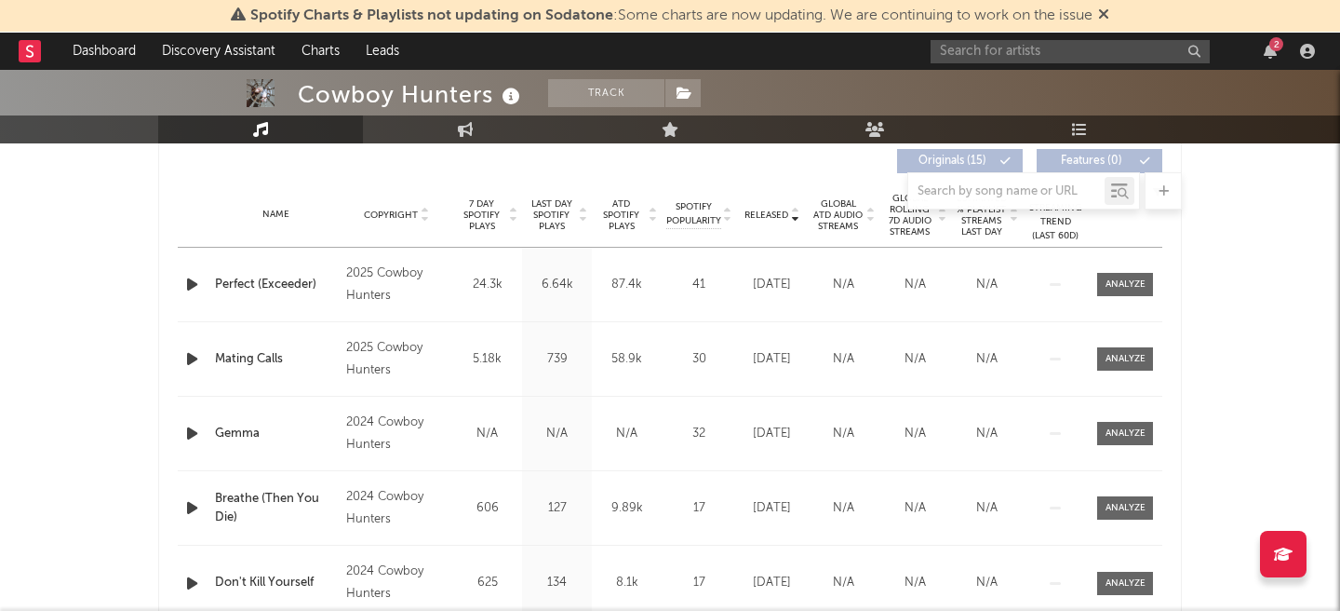
scroll to position [678, 0]
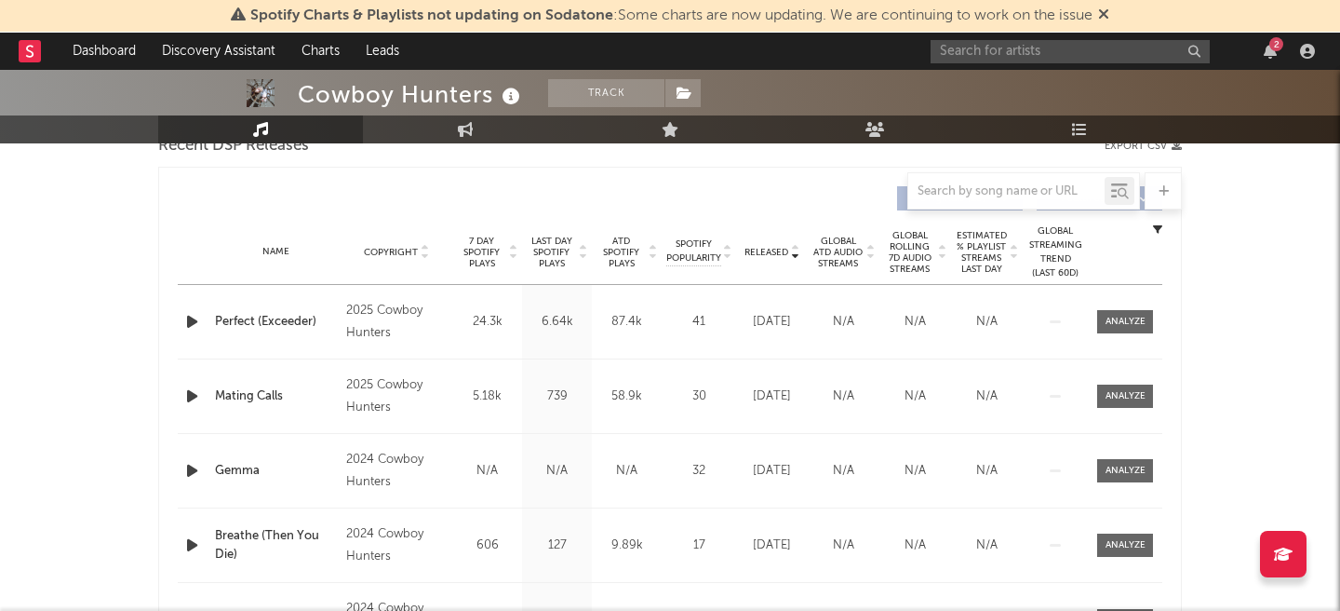
click at [779, 252] on span "Released" at bounding box center [767, 252] width 44 height 11
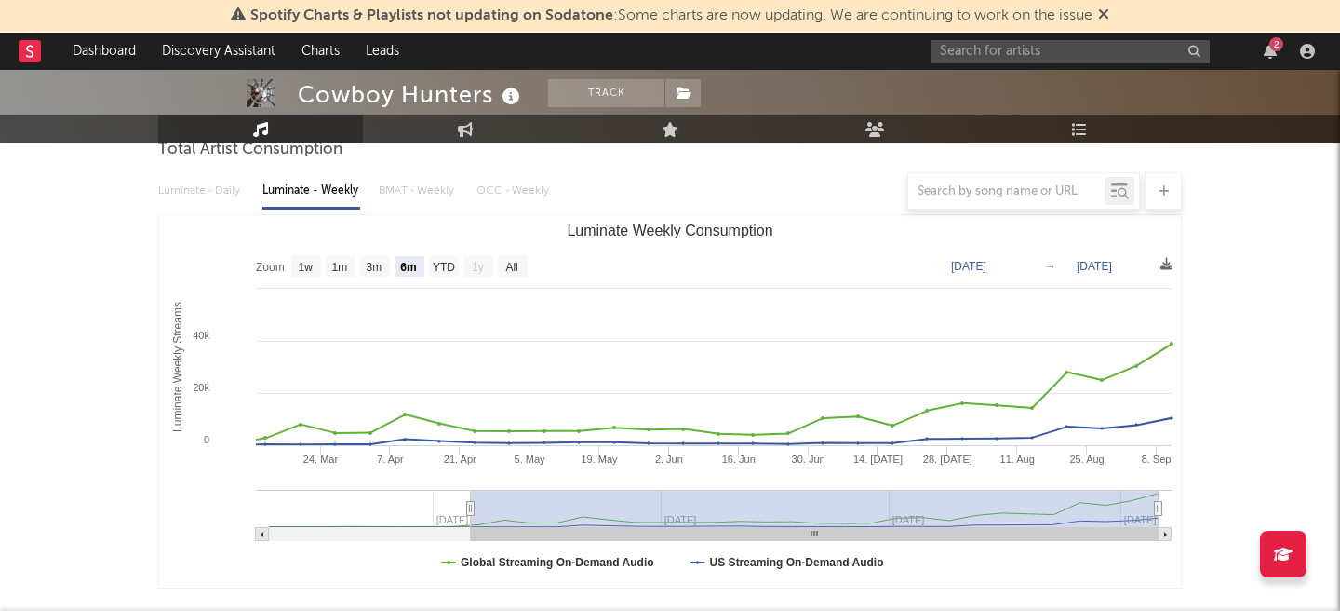
scroll to position [0, 0]
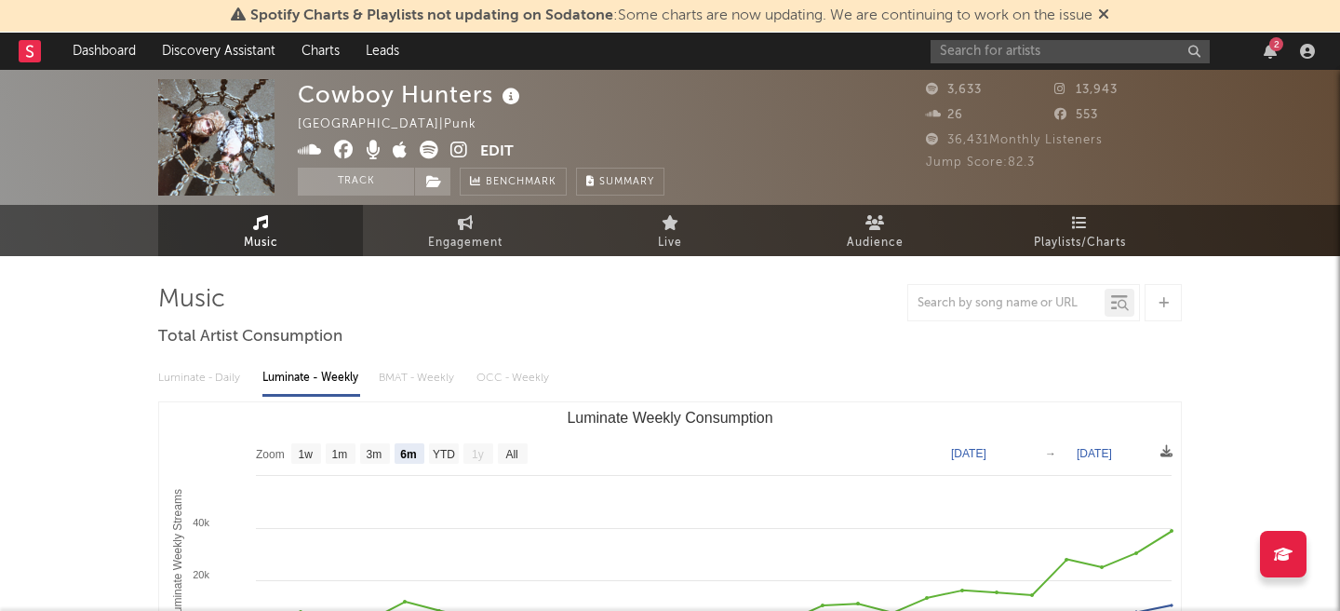
click at [449, 153] on span at bounding box center [389, 152] width 182 height 23
click at [460, 153] on icon at bounding box center [459, 150] width 18 height 19
click at [495, 154] on button "Edit" at bounding box center [497, 152] width 34 height 23
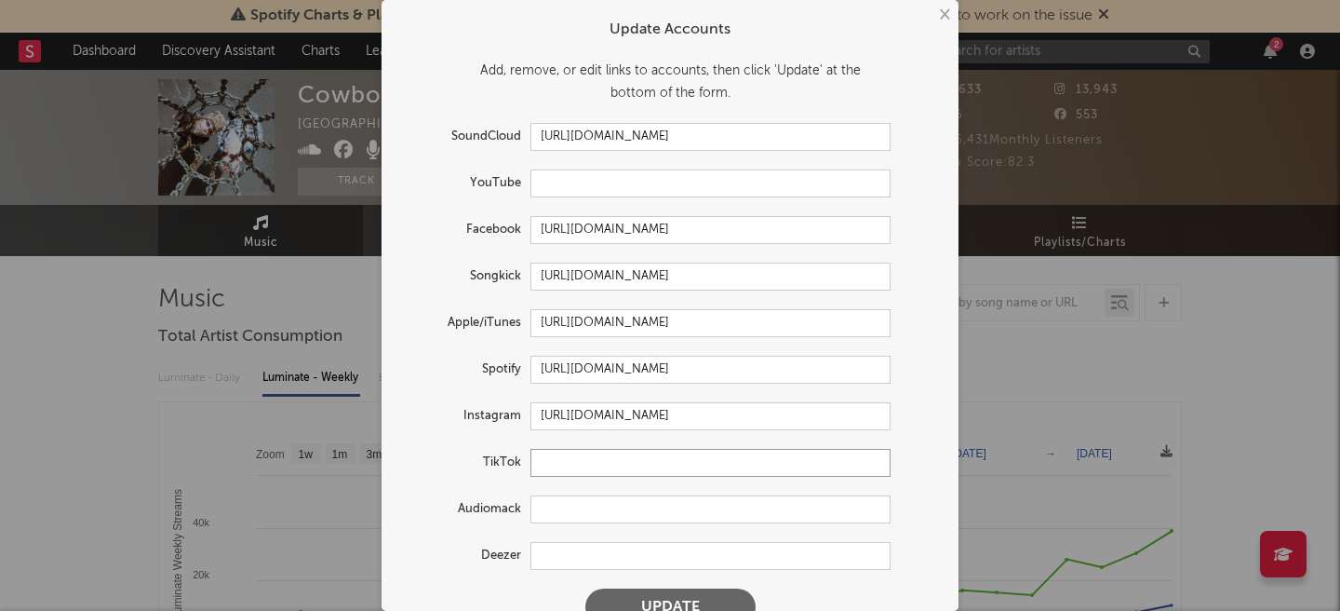
click at [659, 453] on input "text" at bounding box center [711, 463] width 360 height 28
paste input "https://www.tiktok.com/@cowboyhunters"
type input "https://www.tiktok.com/@cowboyhunters"
click at [660, 603] on button "Update" at bounding box center [670, 606] width 170 height 37
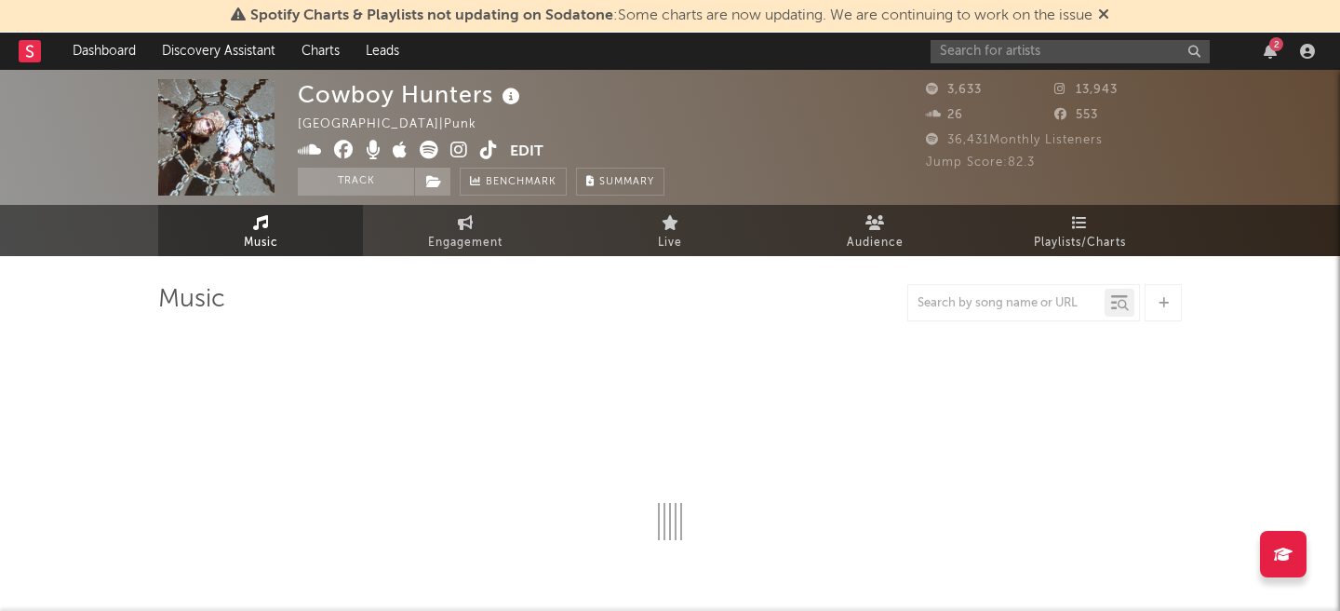
select select "6m"
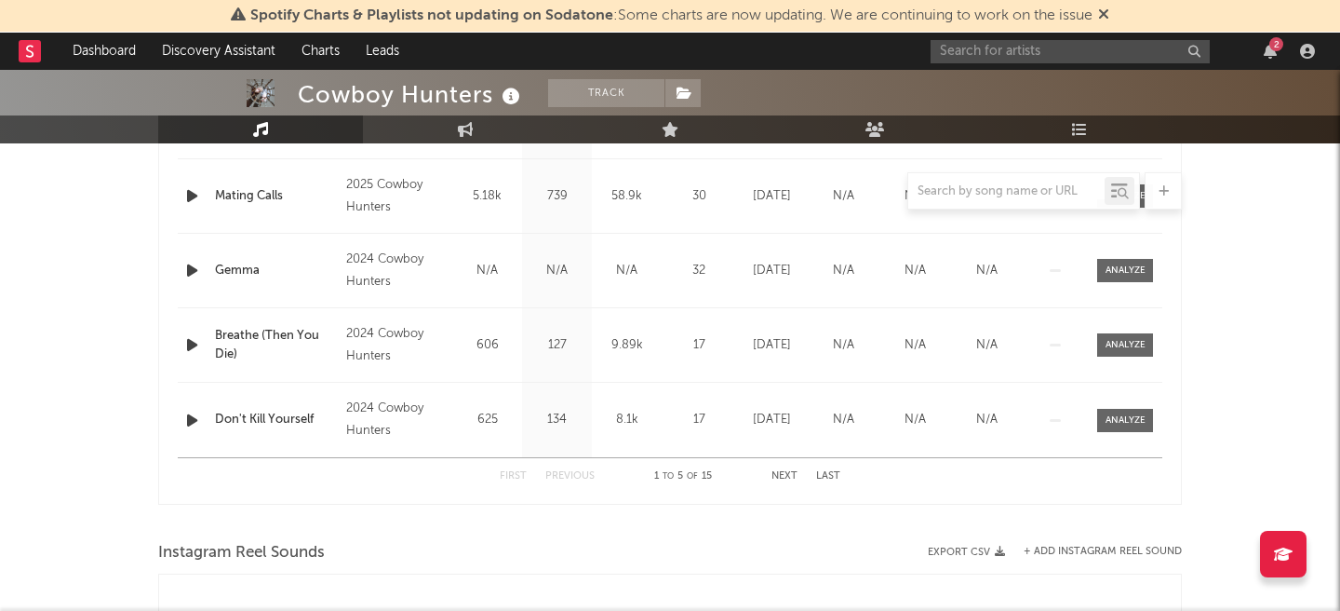
scroll to position [604, 0]
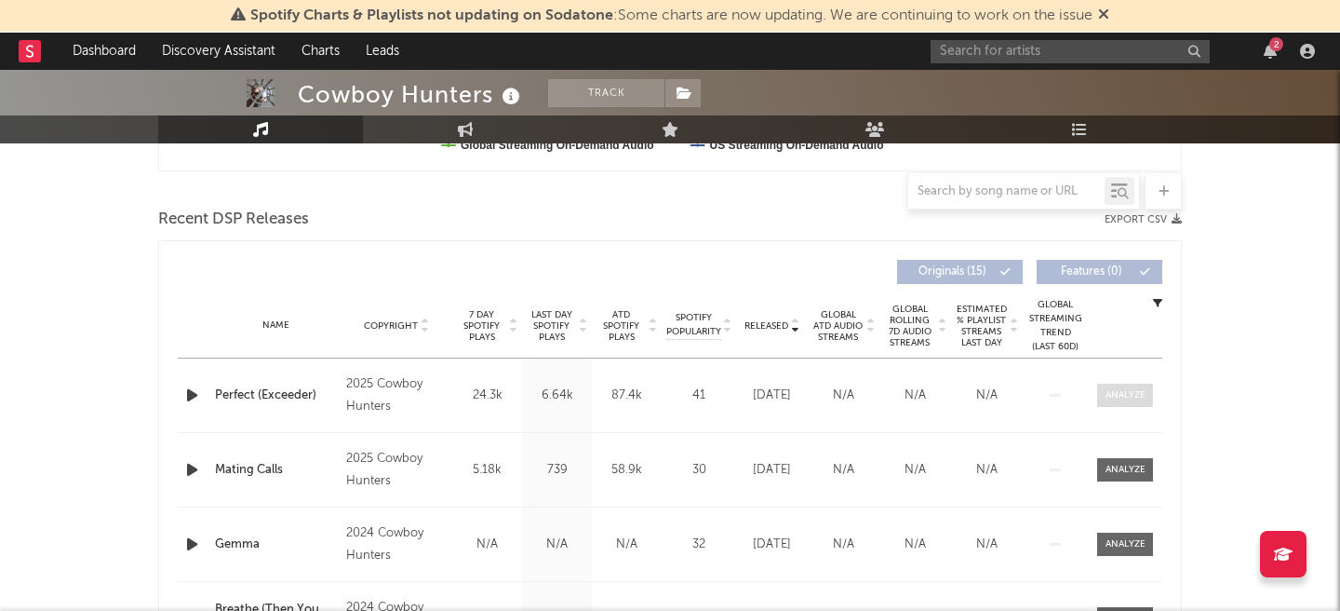
click at [1106, 397] on div at bounding box center [1126, 395] width 40 height 14
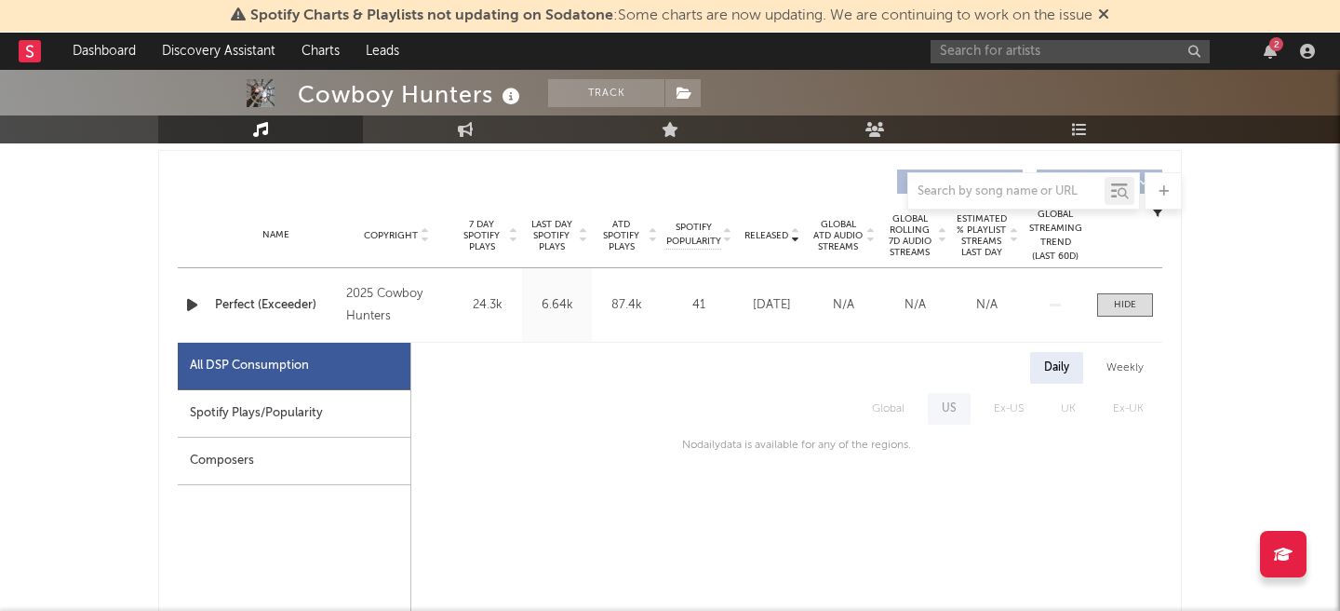
scroll to position [701, 0]
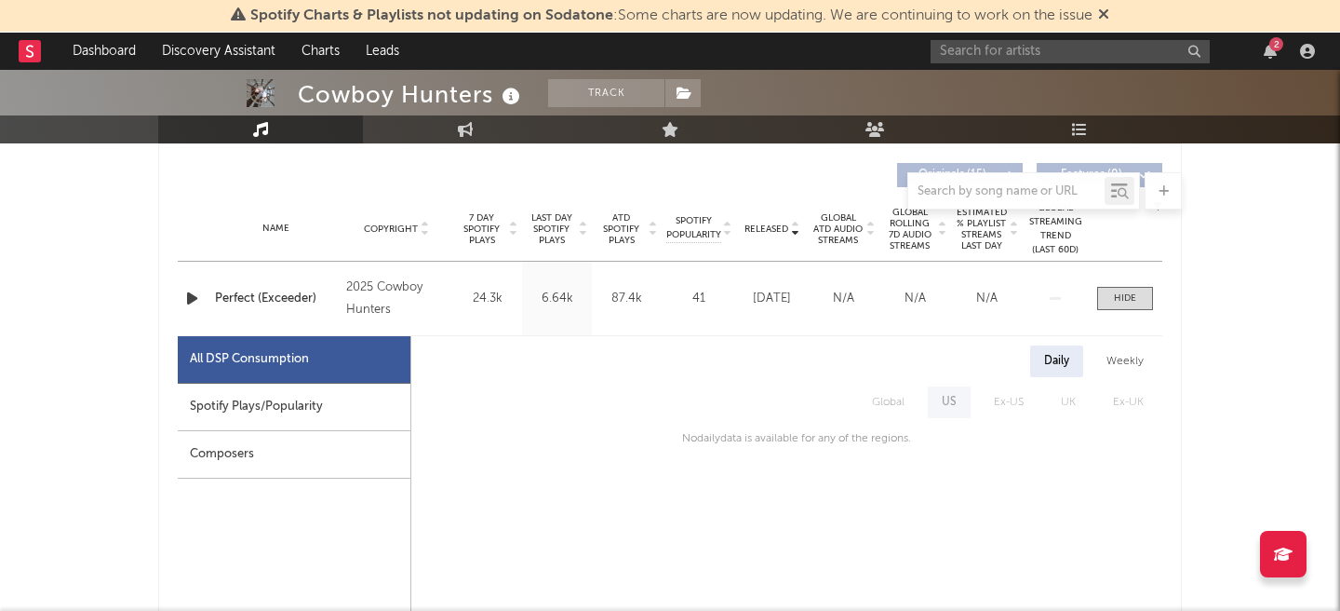
click at [315, 397] on div "Spotify Plays/Popularity" at bounding box center [294, 406] width 233 height 47
select select "1w"
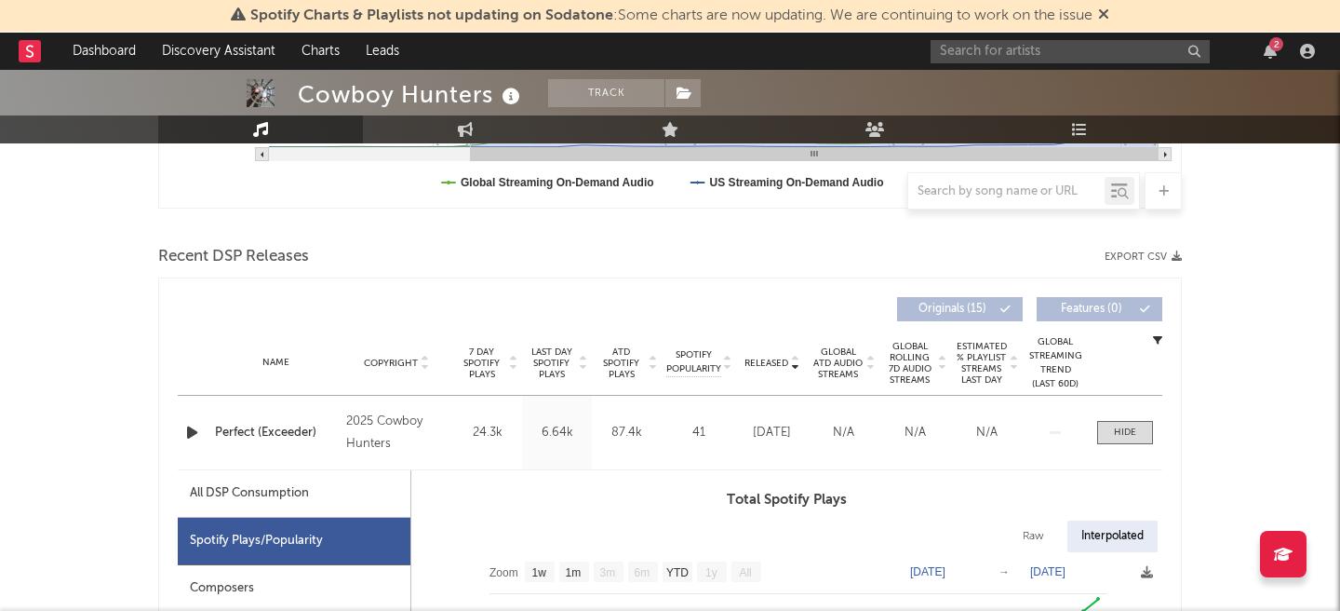
scroll to position [580, 0]
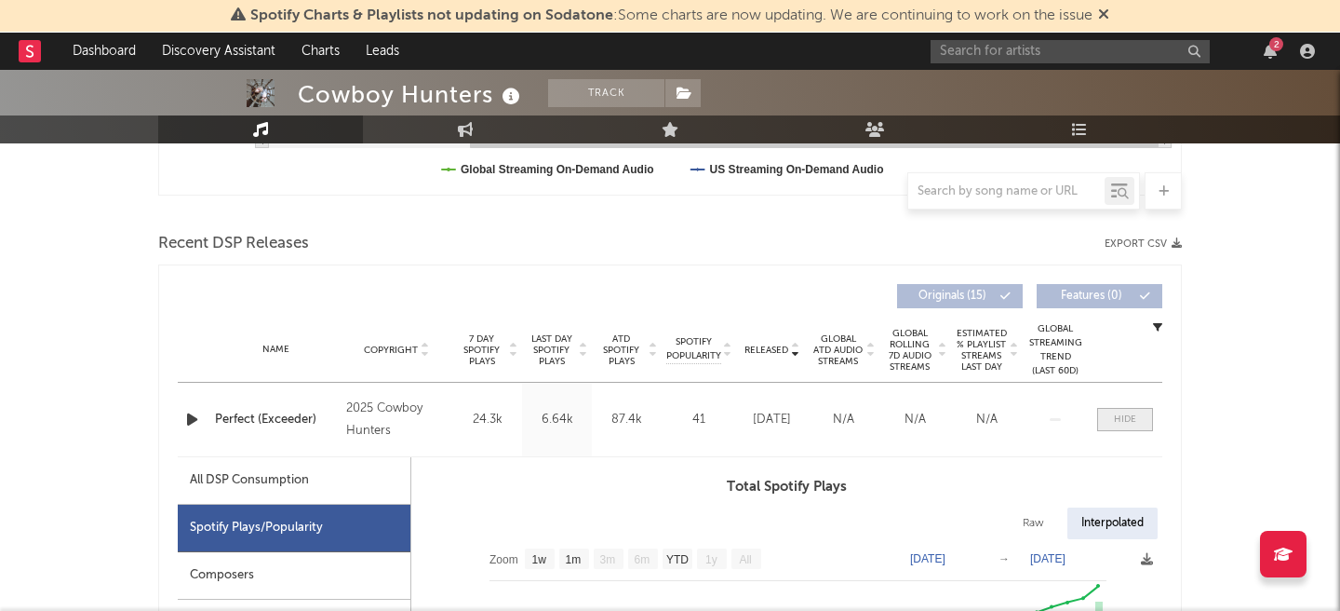
click at [1114, 421] on div at bounding box center [1125, 419] width 22 height 14
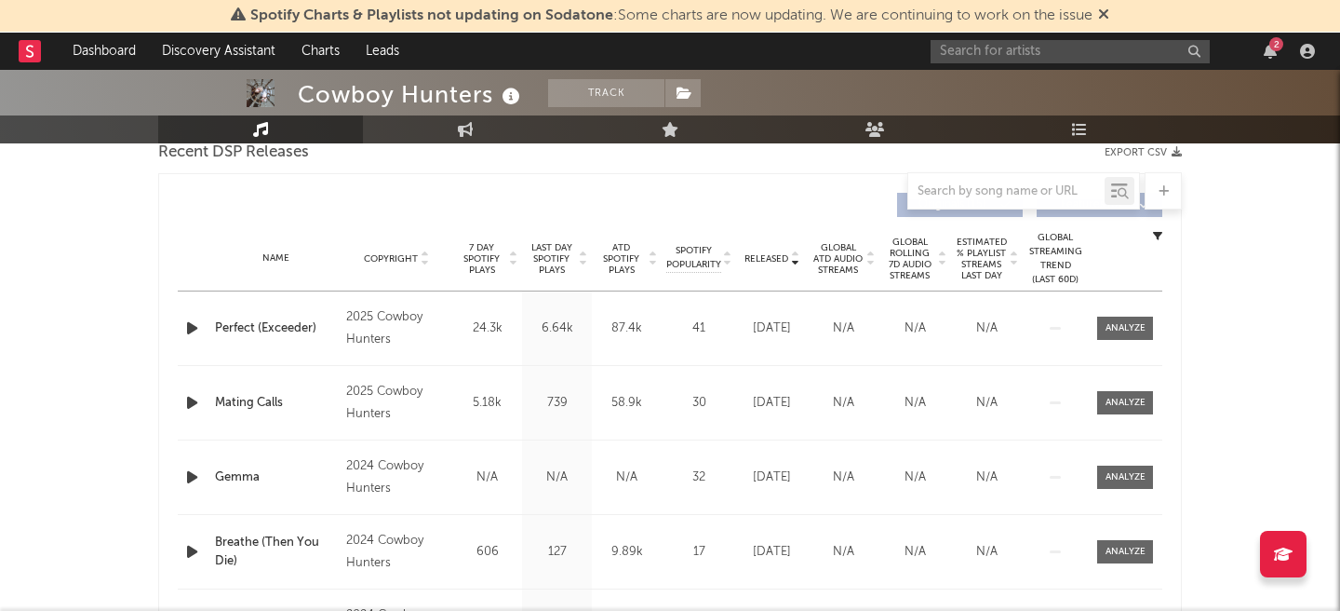
scroll to position [729, 0]
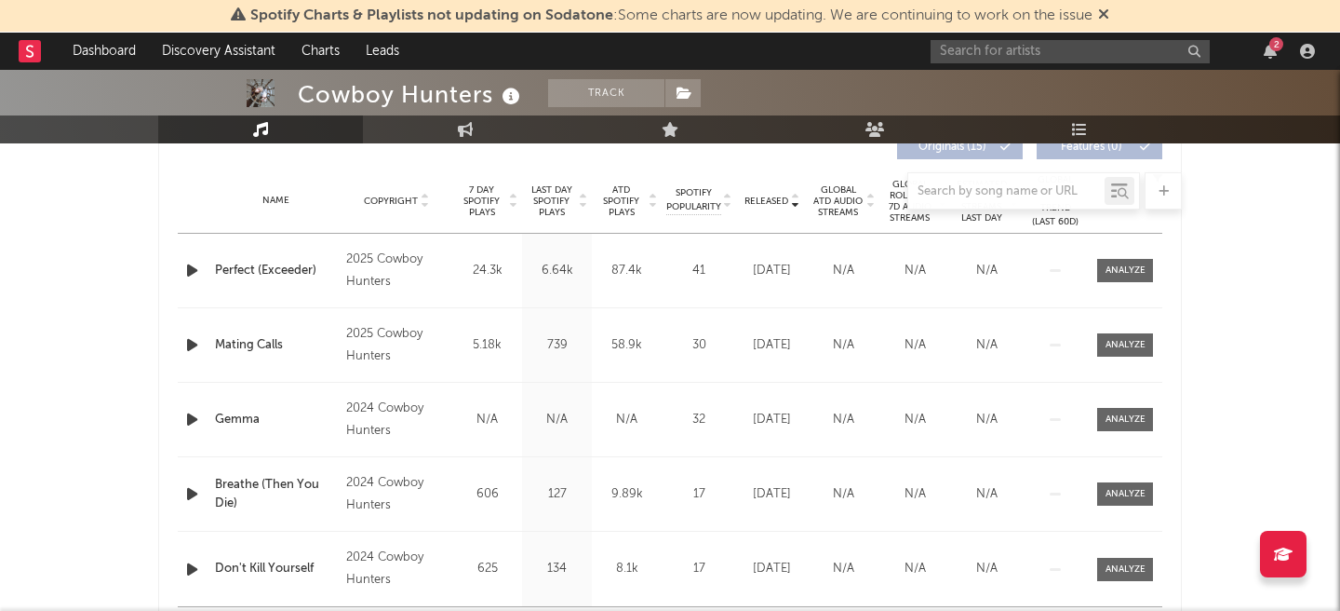
click at [183, 275] on icon "button" at bounding box center [192, 270] width 20 height 23
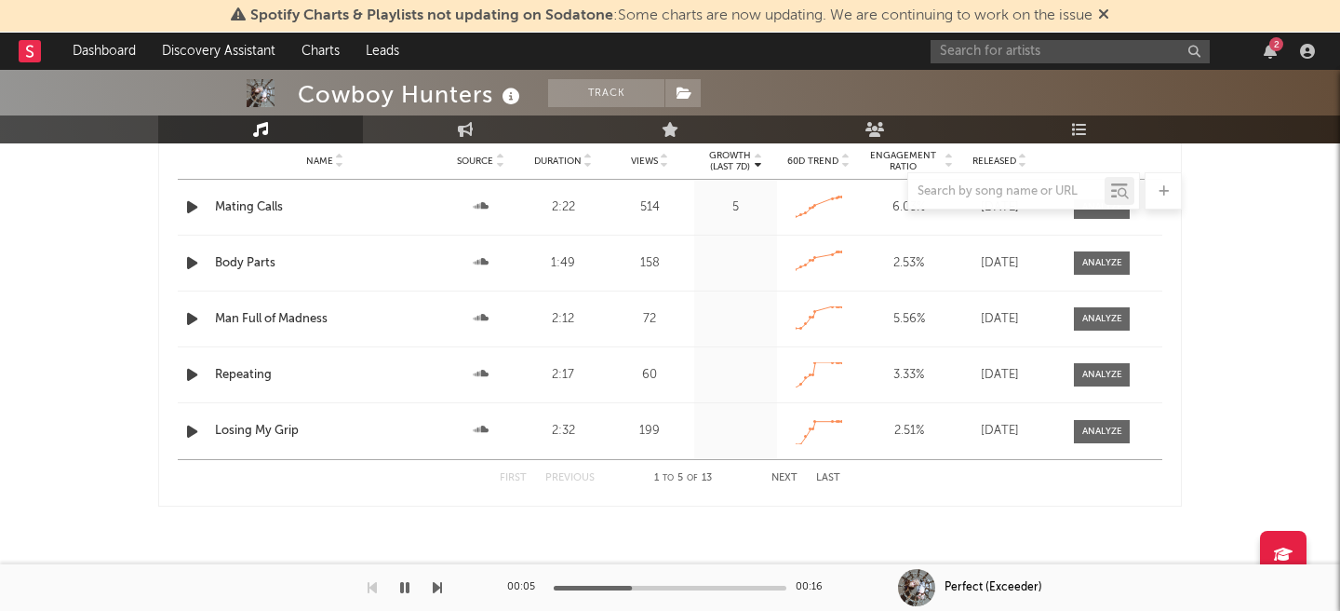
scroll to position [1791, 0]
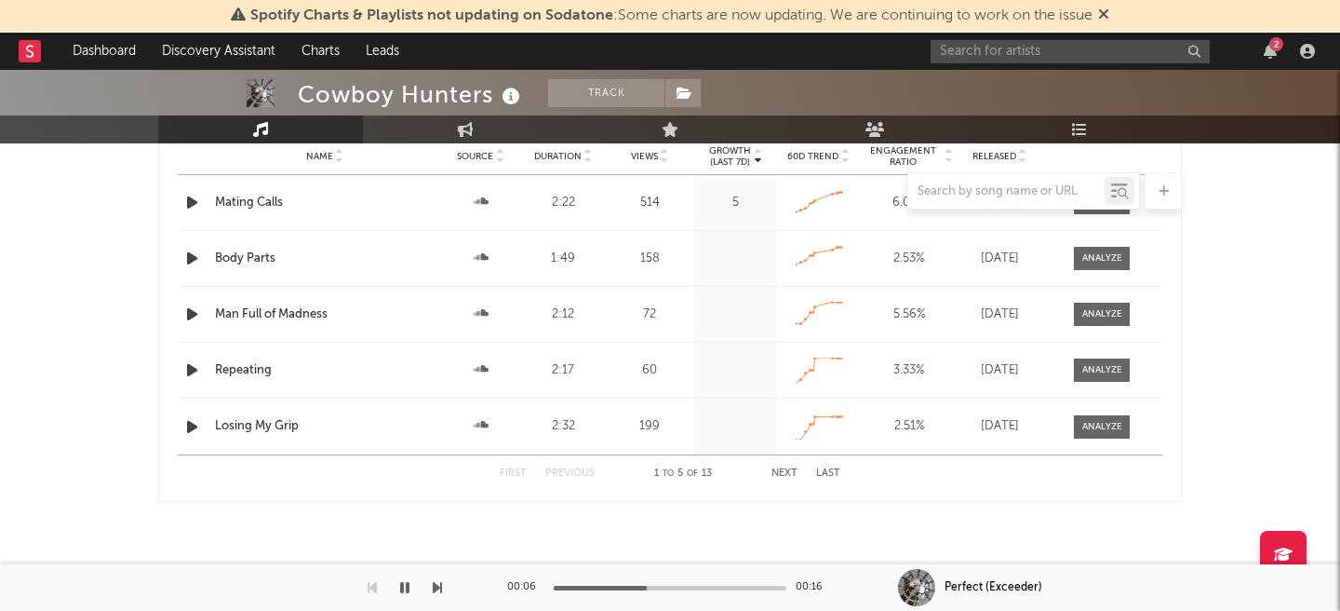
click at [403, 593] on icon "button" at bounding box center [404, 587] width 9 height 15
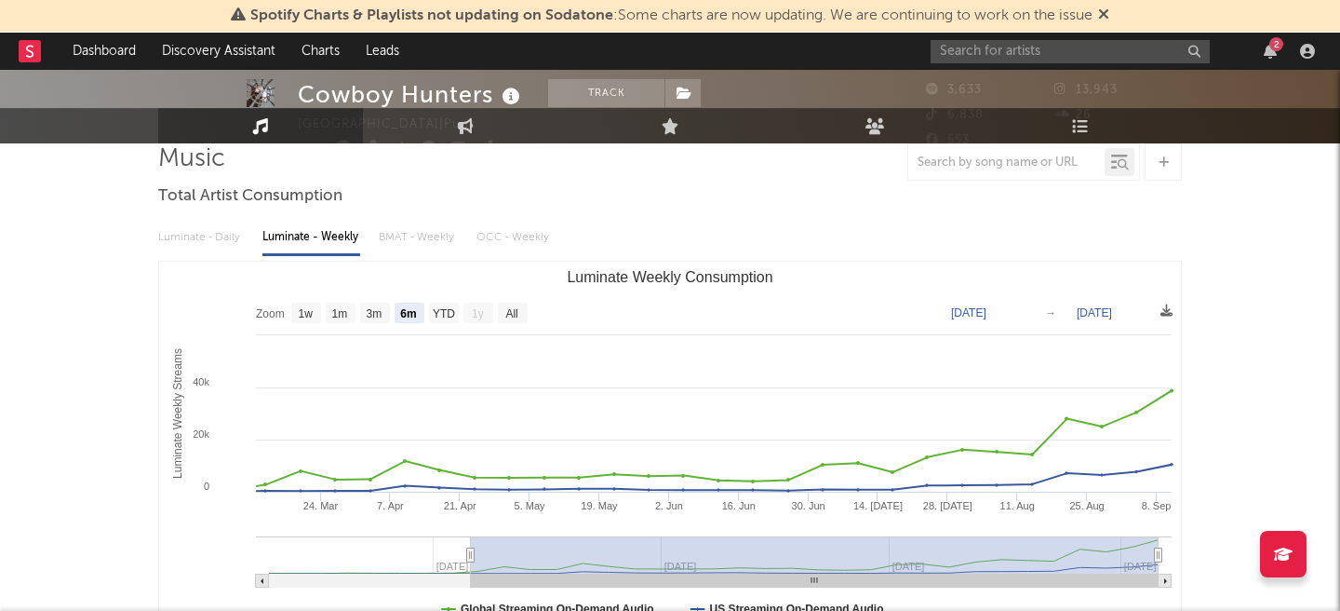
scroll to position [0, 0]
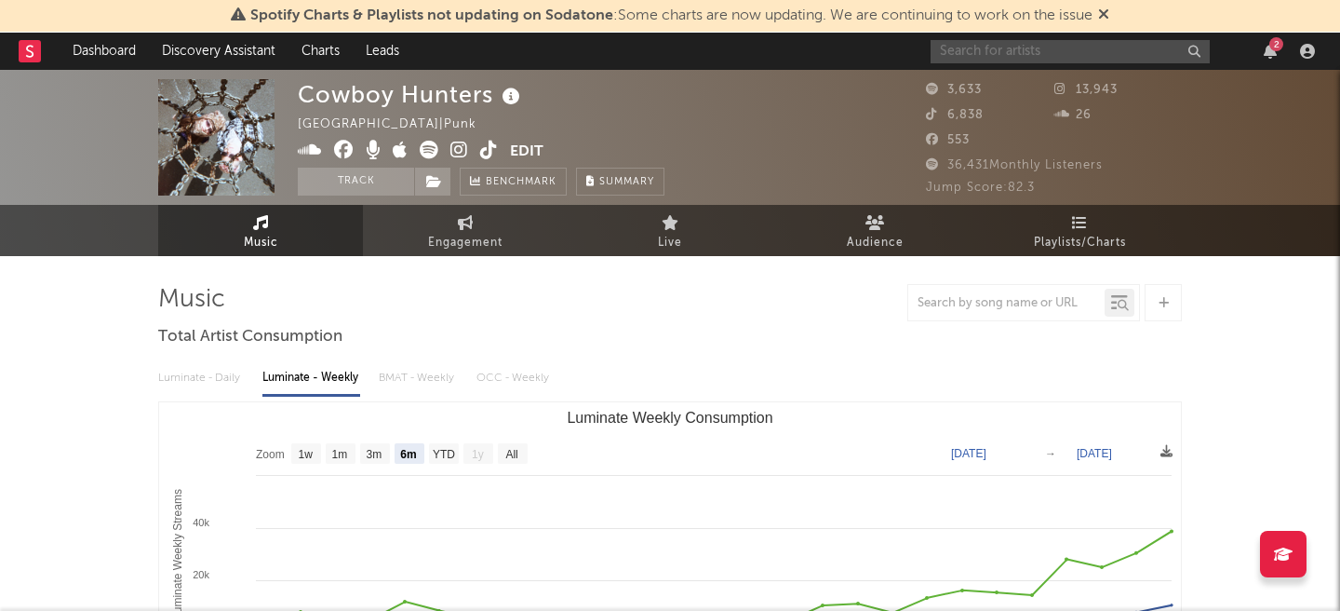
click at [1015, 50] on input "text" at bounding box center [1070, 51] width 279 height 23
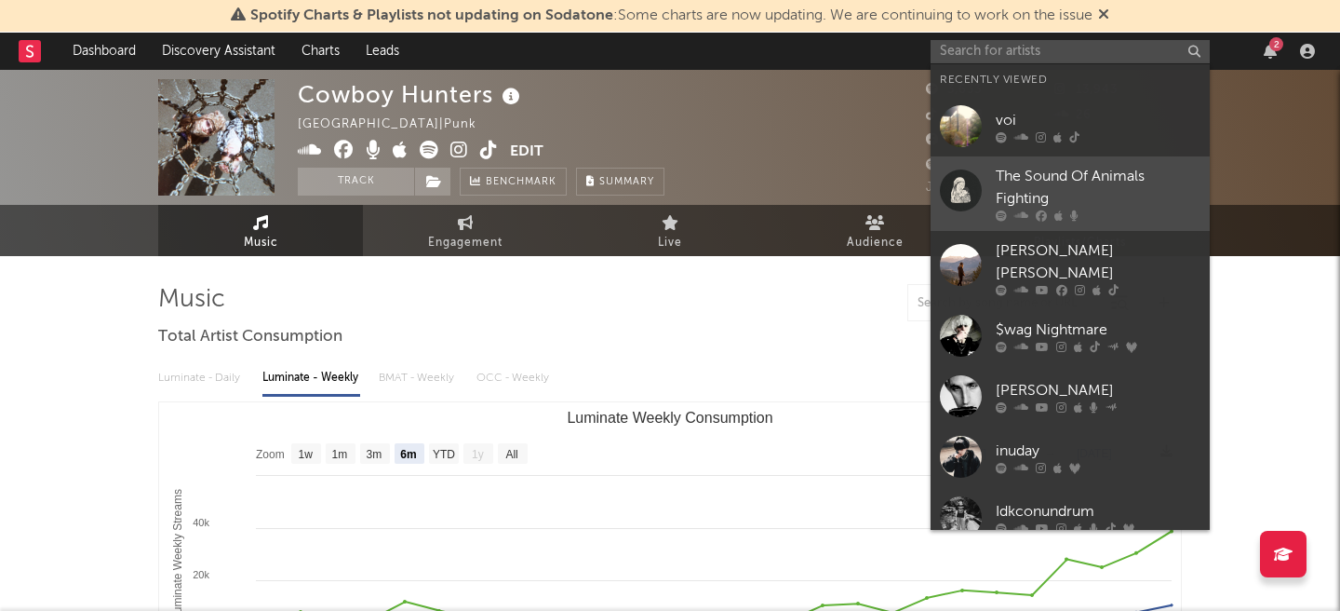
click at [1020, 200] on div "The Sound Of Animals Fighting" at bounding box center [1098, 188] width 205 height 45
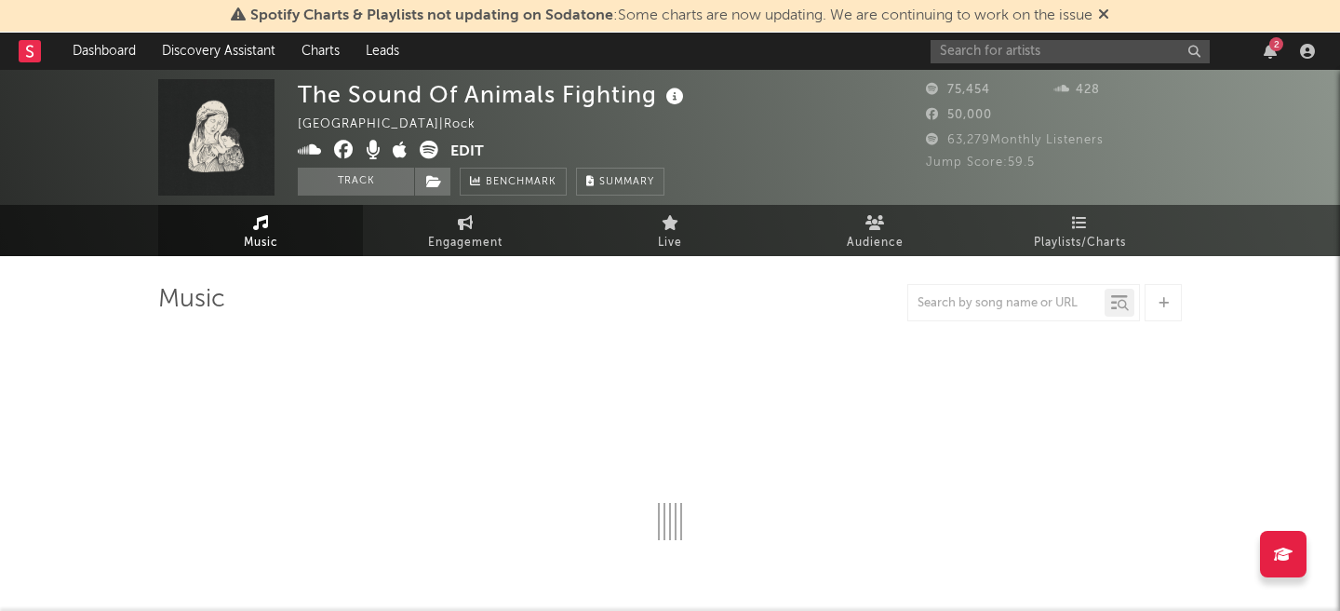
select select "6m"
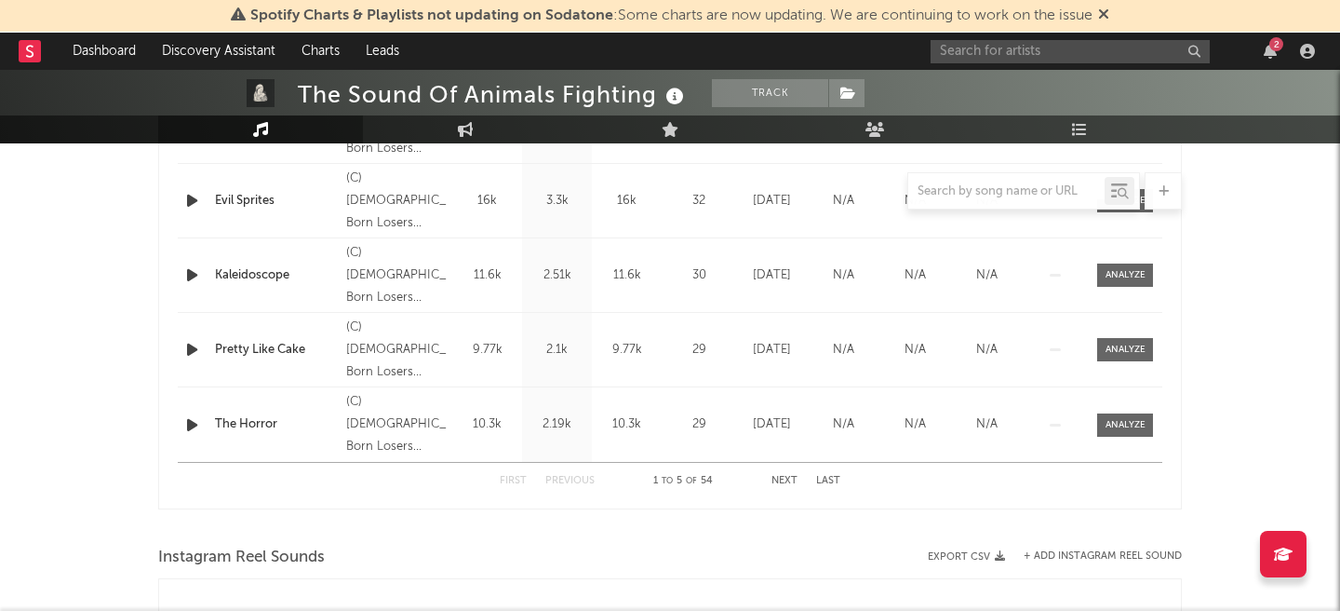
scroll to position [857, 0]
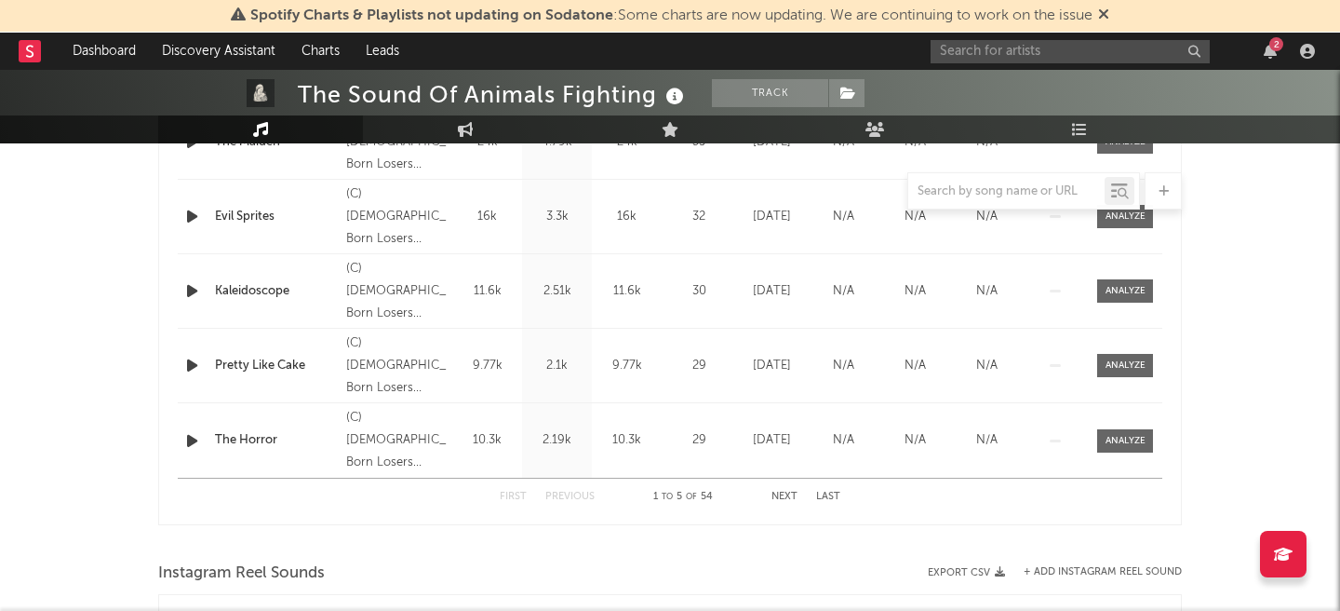
click at [778, 498] on button "Next" at bounding box center [785, 496] width 26 height 10
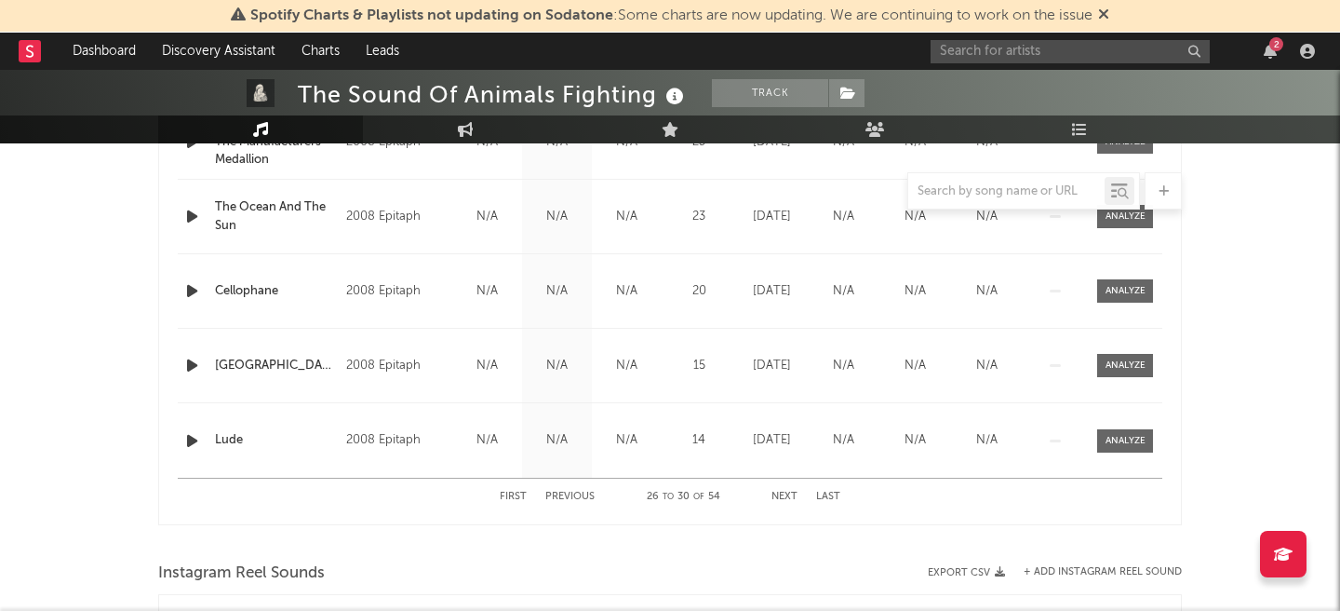
click at [778, 498] on button "Next" at bounding box center [785, 496] width 26 height 10
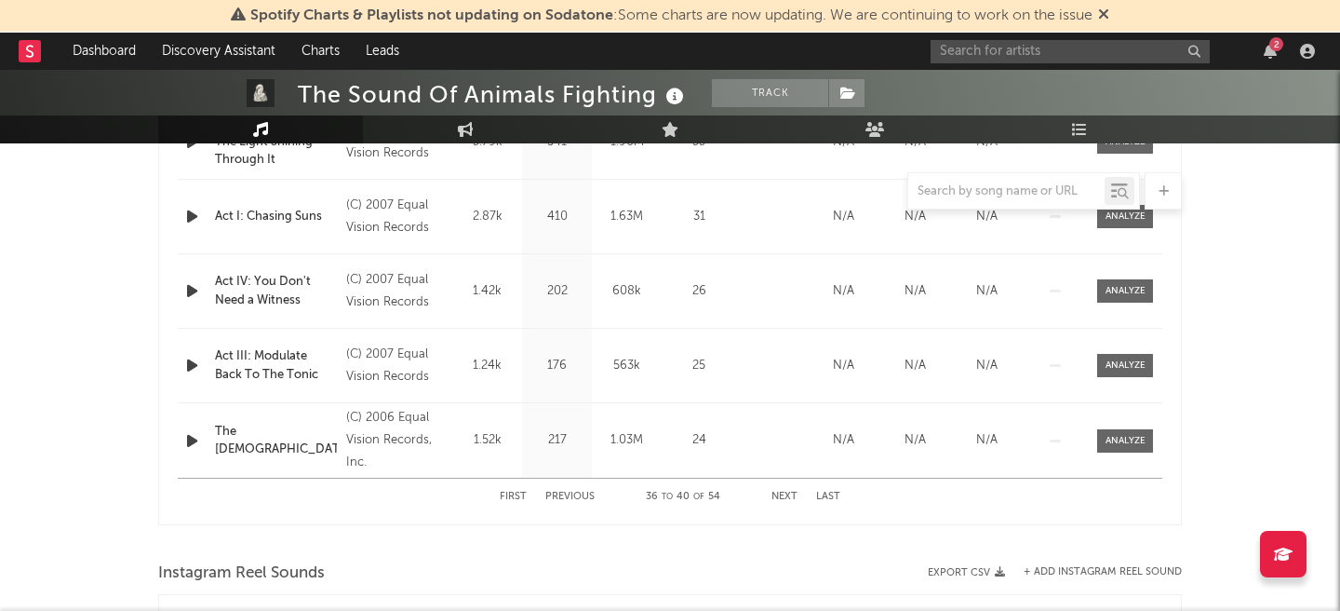
click at [583, 498] on button "Previous" at bounding box center [569, 496] width 49 height 10
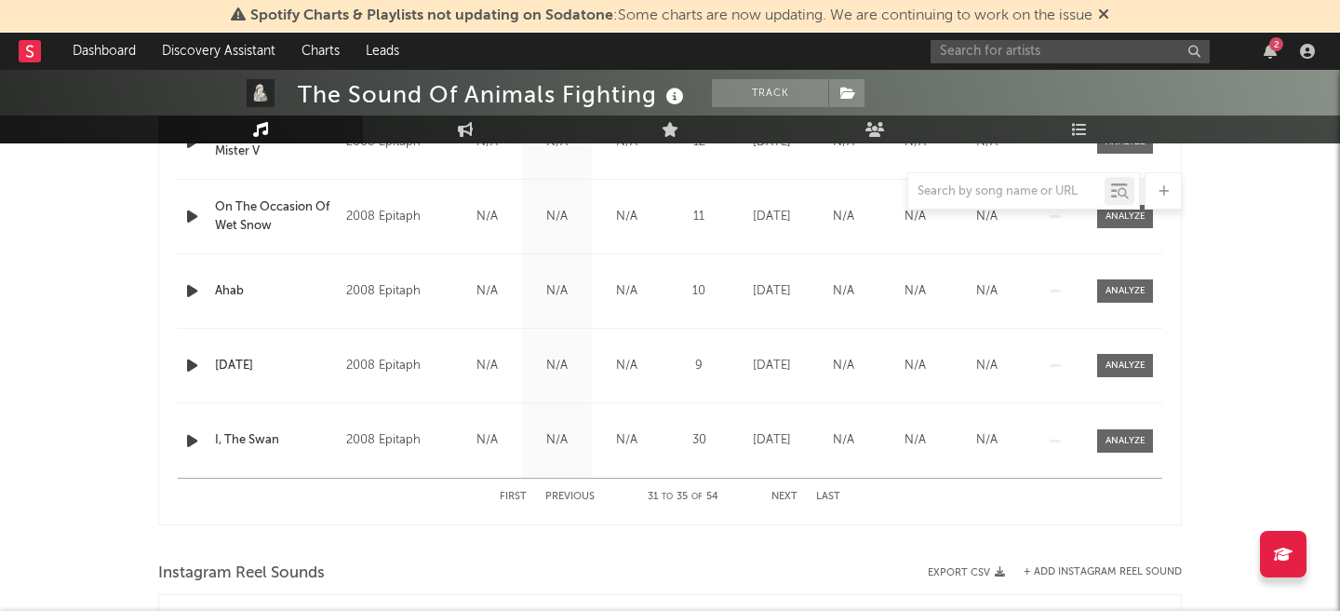
click at [583, 498] on button "Previous" at bounding box center [569, 496] width 49 height 10
